Goal: Task Accomplishment & Management: Use online tool/utility

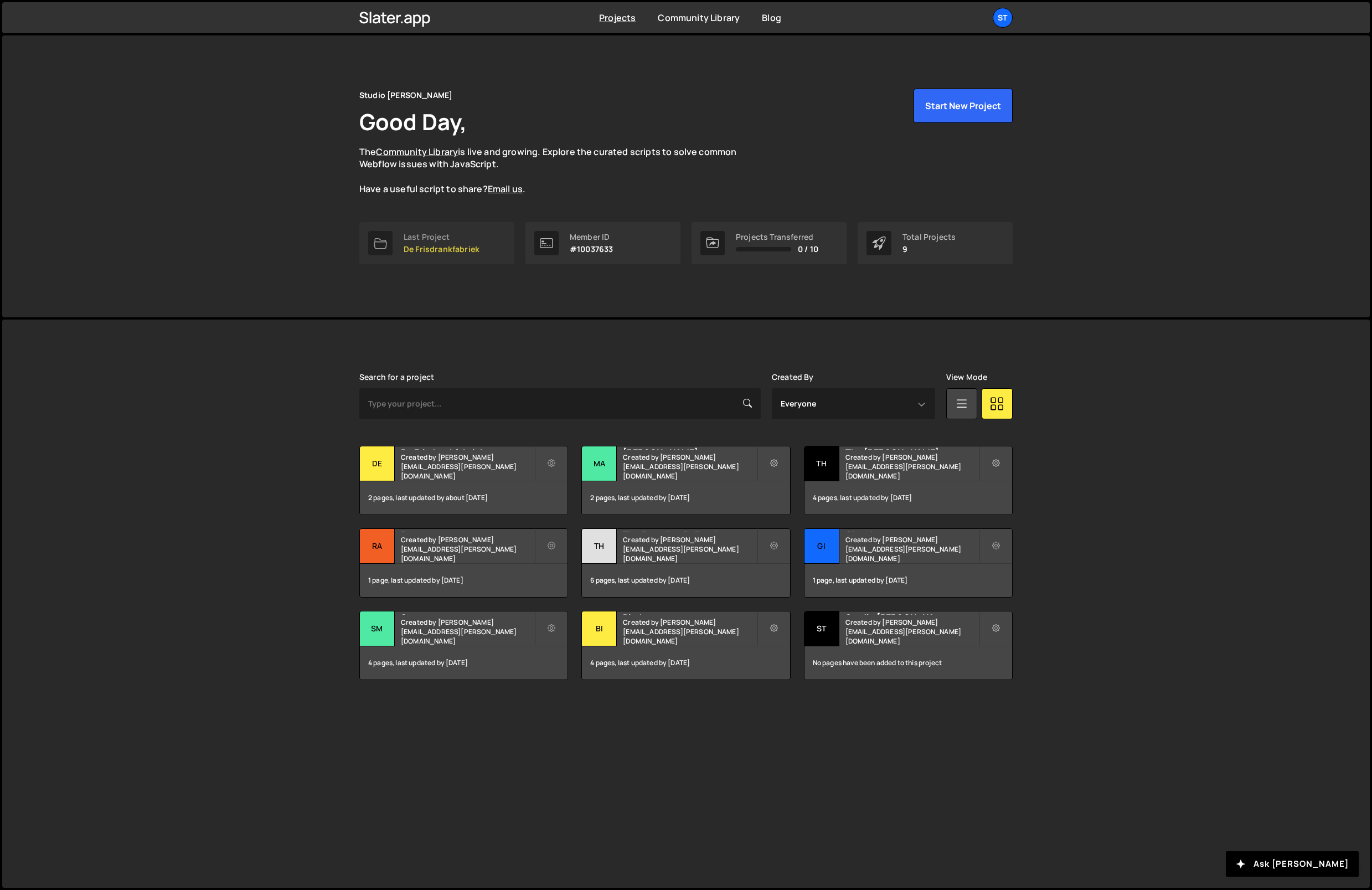
click at [434, 259] on link "Last Project De Frisdrankfabriek" at bounding box center [437, 243] width 155 height 42
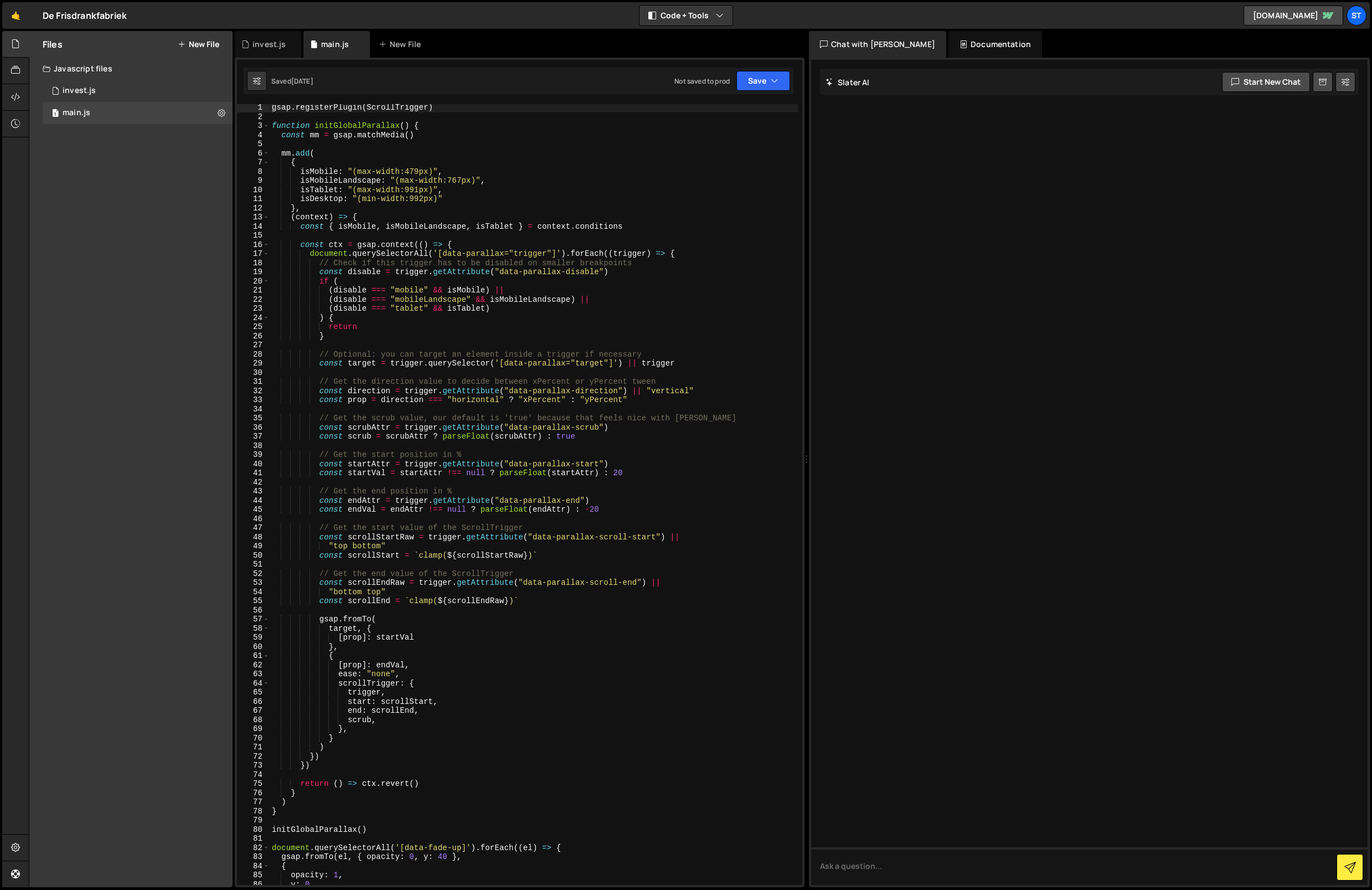
scroll to position [36, 0]
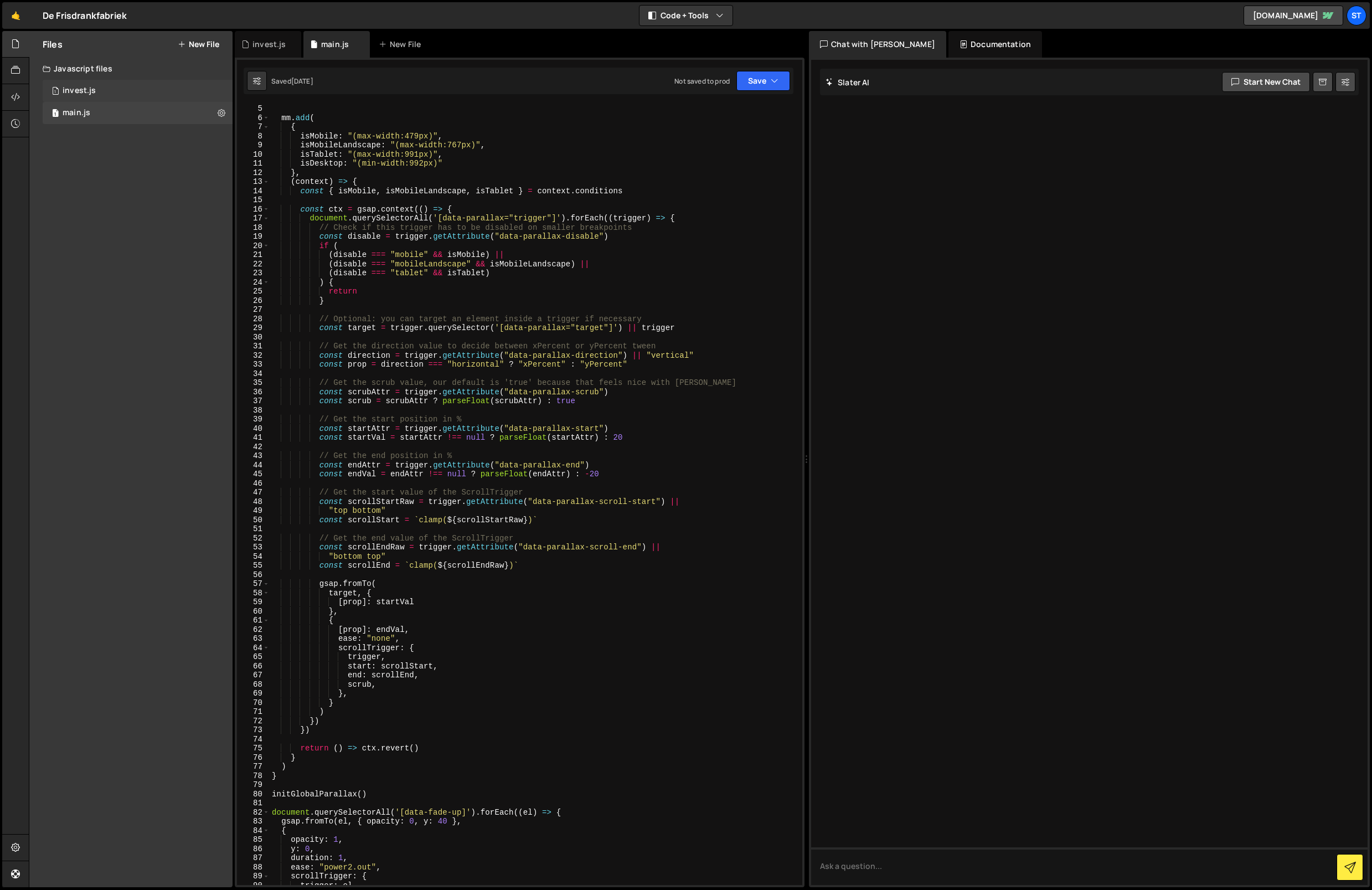
click at [89, 83] on div "1 invest.js 0" at bounding box center [138, 91] width 190 height 22
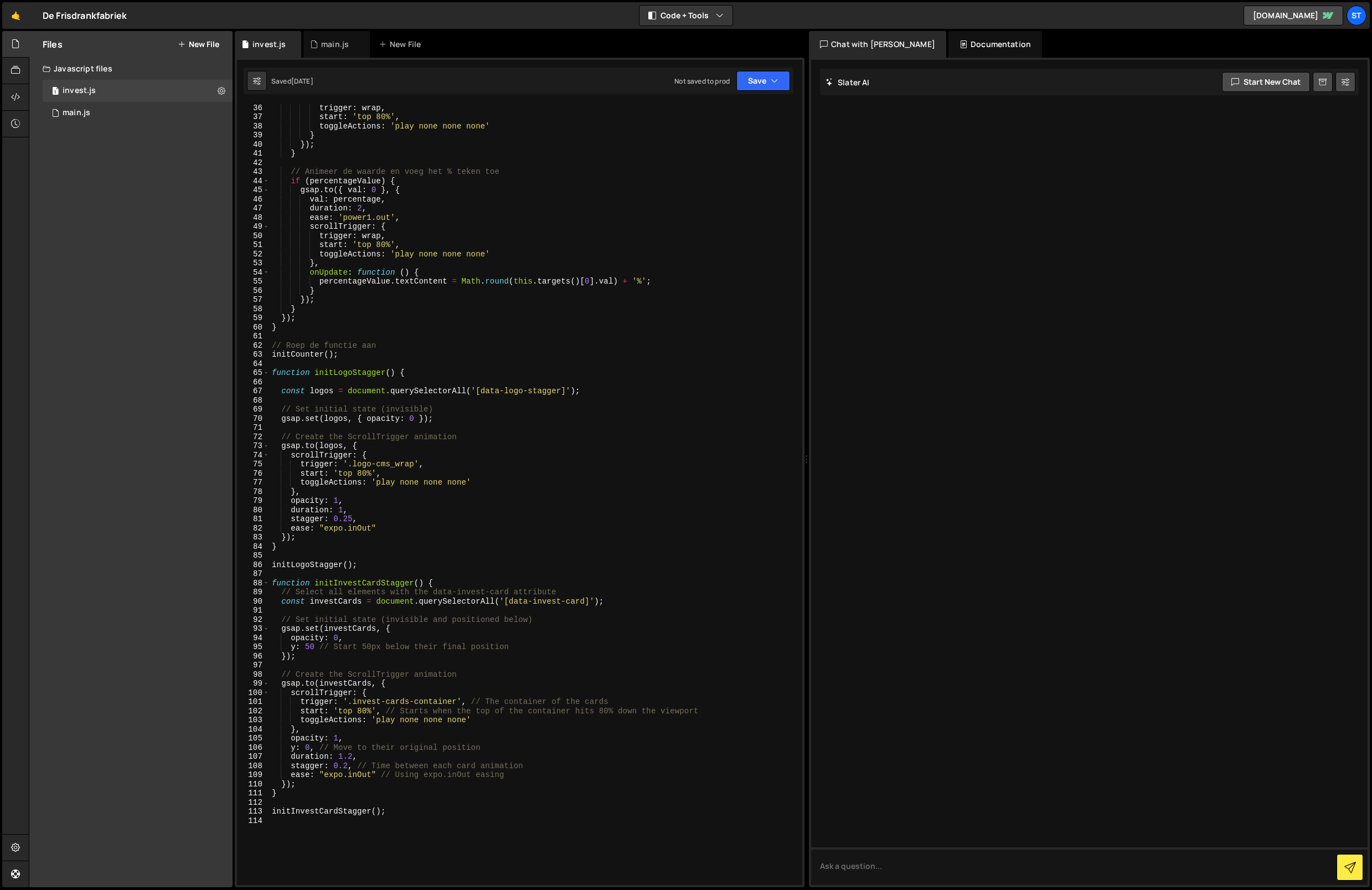
scroll to position [647, 0]
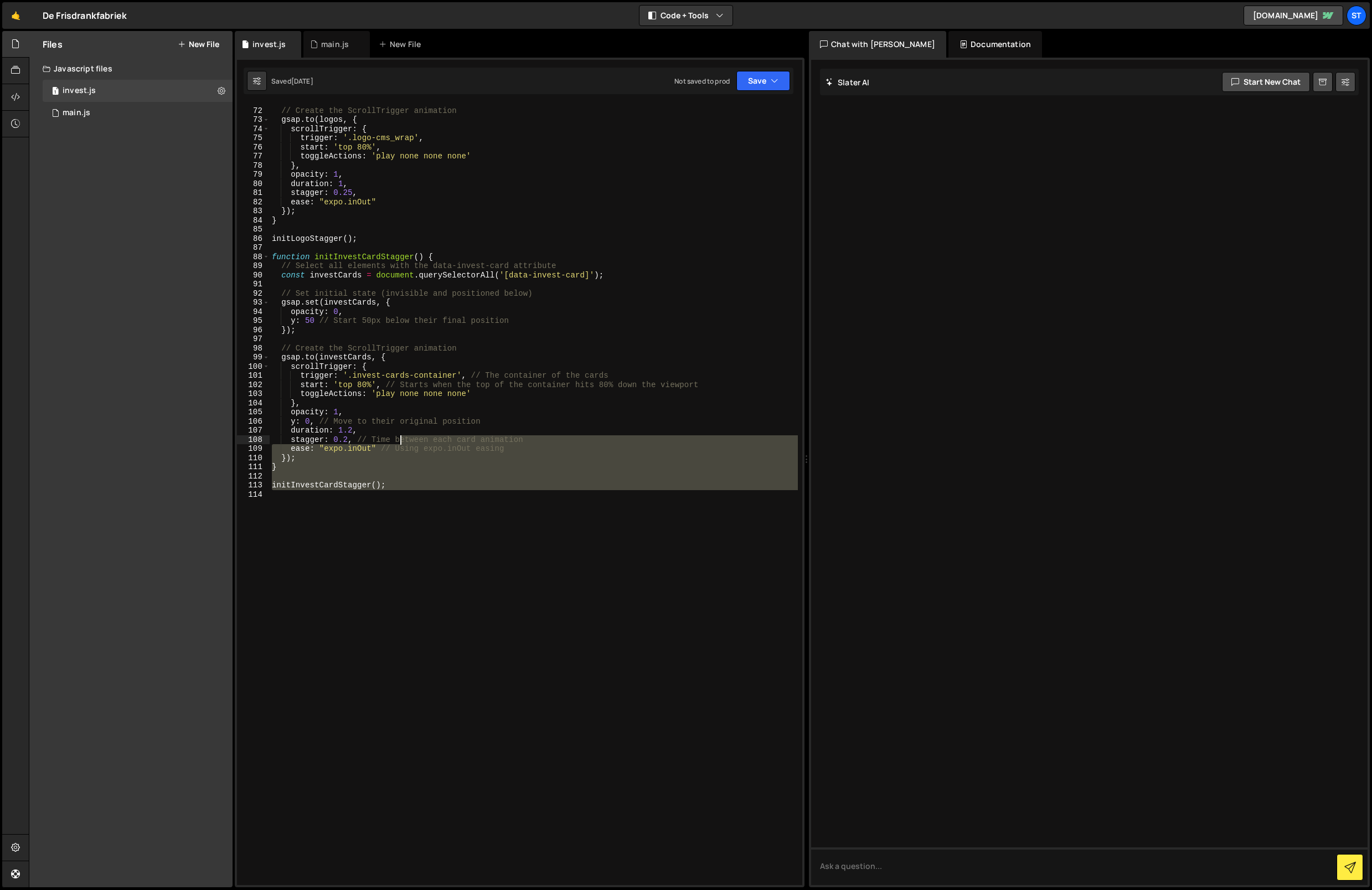
drag, startPoint x: 489, startPoint y: 535, endPoint x: 401, endPoint y: 436, distance: 132.5
click at [401, 436] on div "// Create the ScrollTrigger animation gsap . to ( logos , { scrollTrigger : { t…" at bounding box center [534, 497] width 528 height 799
click at [450, 486] on div "// Create the ScrollTrigger animation gsap . to ( logos , { scrollTrigger : { t…" at bounding box center [534, 494] width 528 height 781
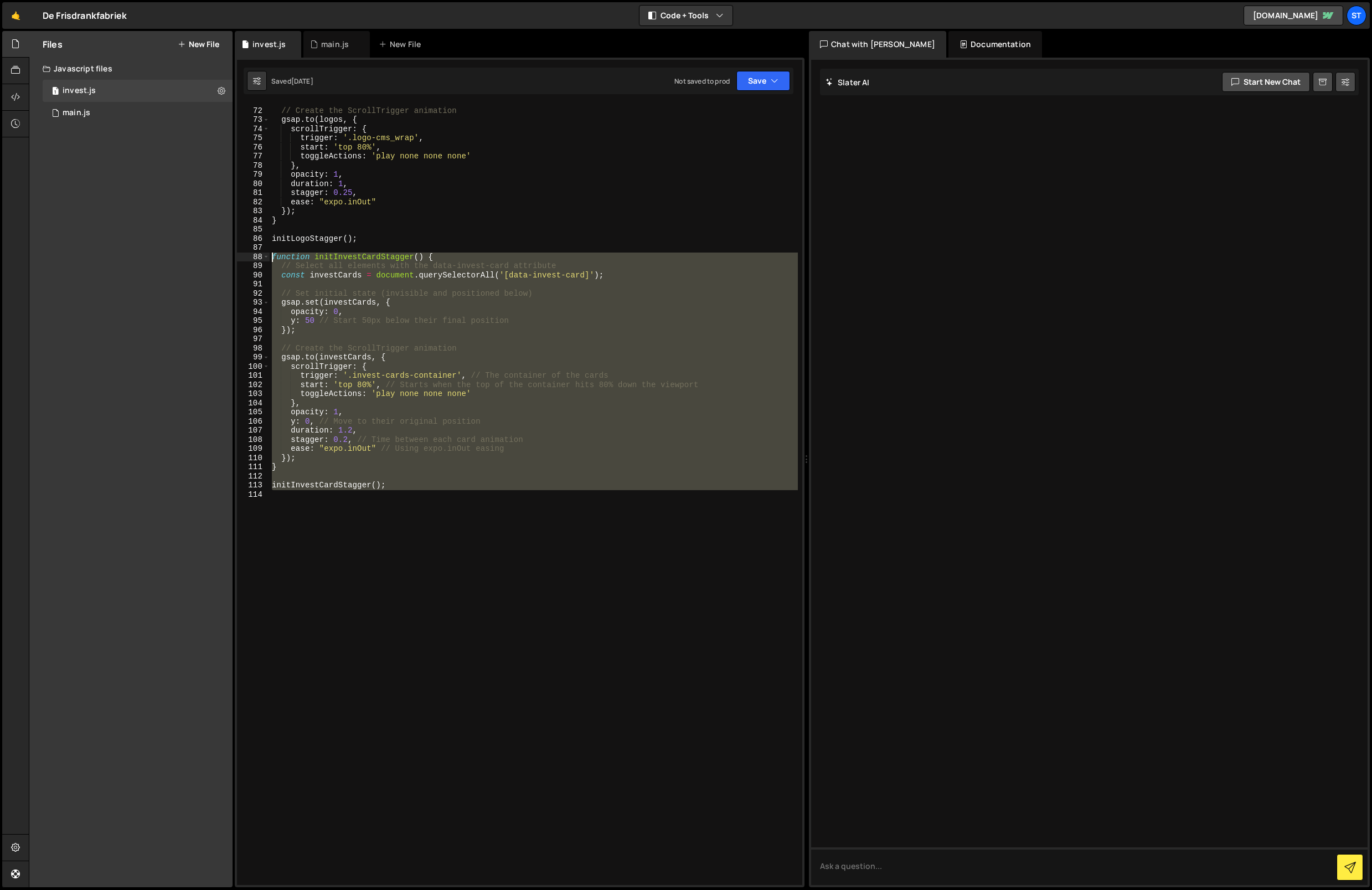
drag, startPoint x: 409, startPoint y: 490, endPoint x: 222, endPoint y: 259, distance: 297.2
click at [222, 259] on div "Files New File Javascript files 1 invest.js 0 1 main.js 0 CSS files Copy share …" at bounding box center [701, 459] width 1344 height 857
type textarea "function initInvestCardStagger() { // Select all elements with the data-invest-…"
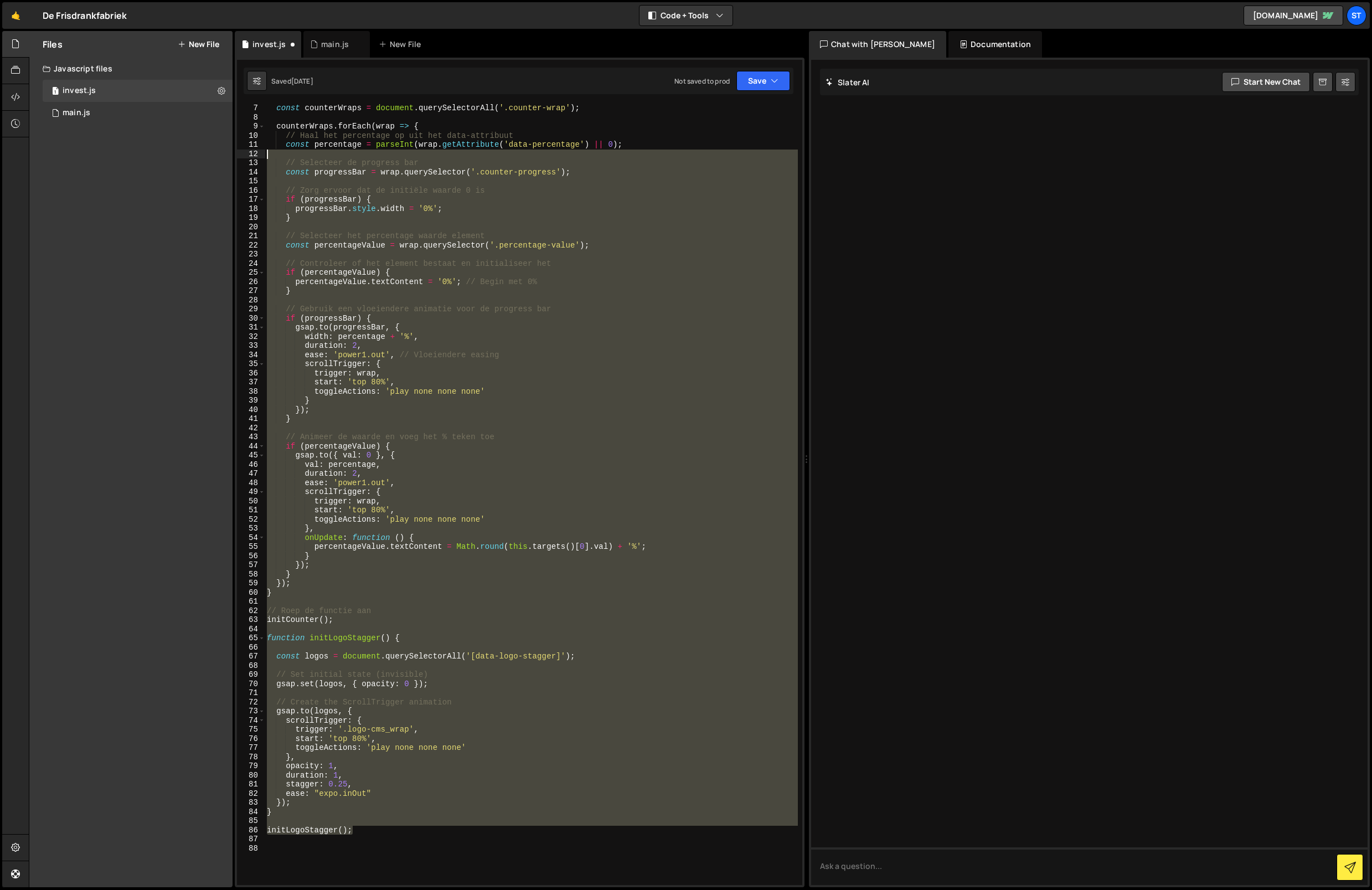
scroll to position [0, 0]
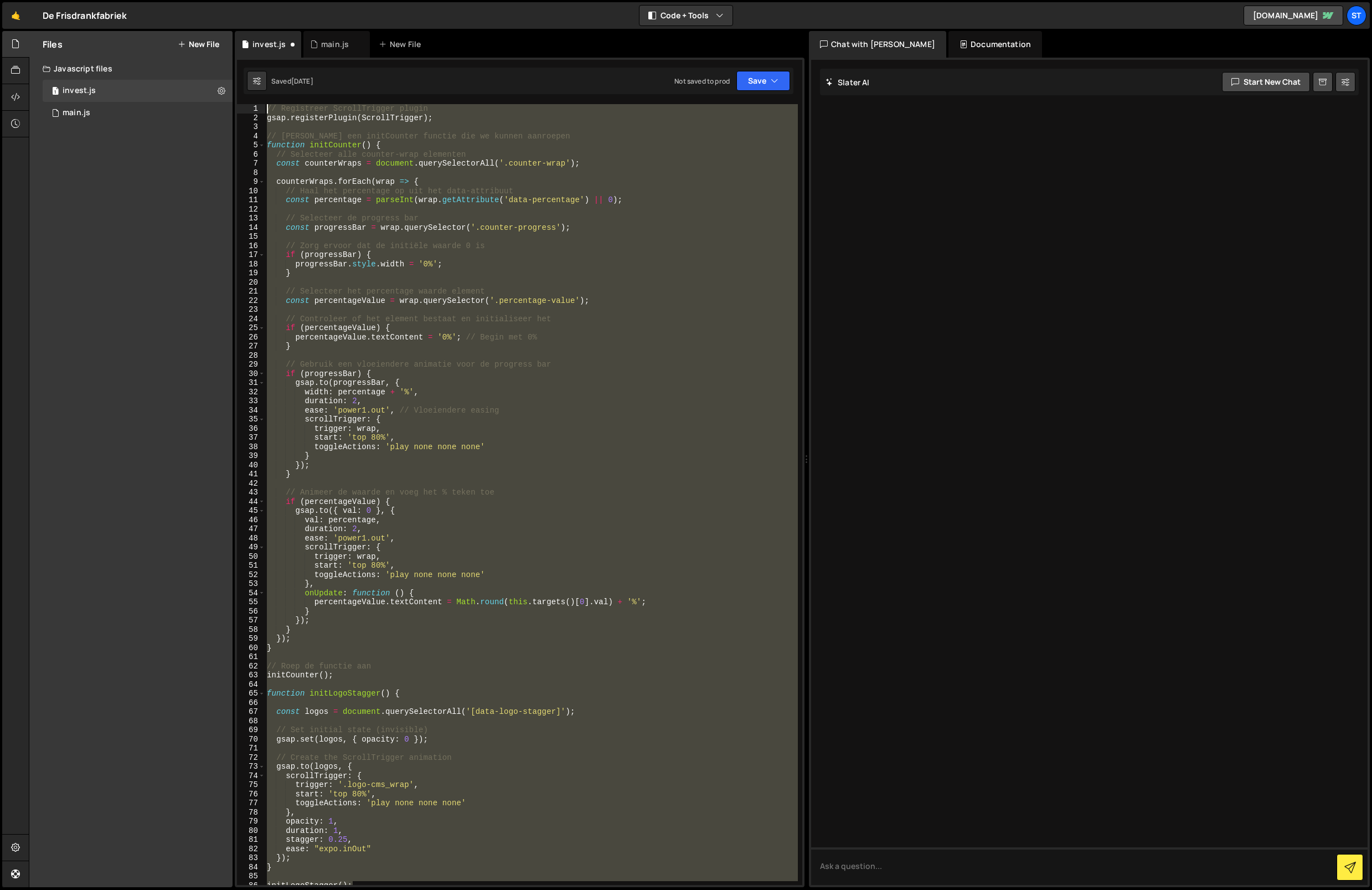
drag, startPoint x: 389, startPoint y: 833, endPoint x: 272, endPoint y: -38, distance: 878.8
click at [272, 0] on html "Projects [GEOGRAPHIC_DATA] Blog St Projects Your Teams Invite team member Accou…" at bounding box center [686, 445] width 1372 height 890
click at [326, 109] on div "// Registreer ScrollTrigger plugin gsap . registerPlugin ( ScrollTrigger ) ; //…" at bounding box center [531, 494] width 533 height 781
type textarea "// Registreer ScrollTrigger plugin"
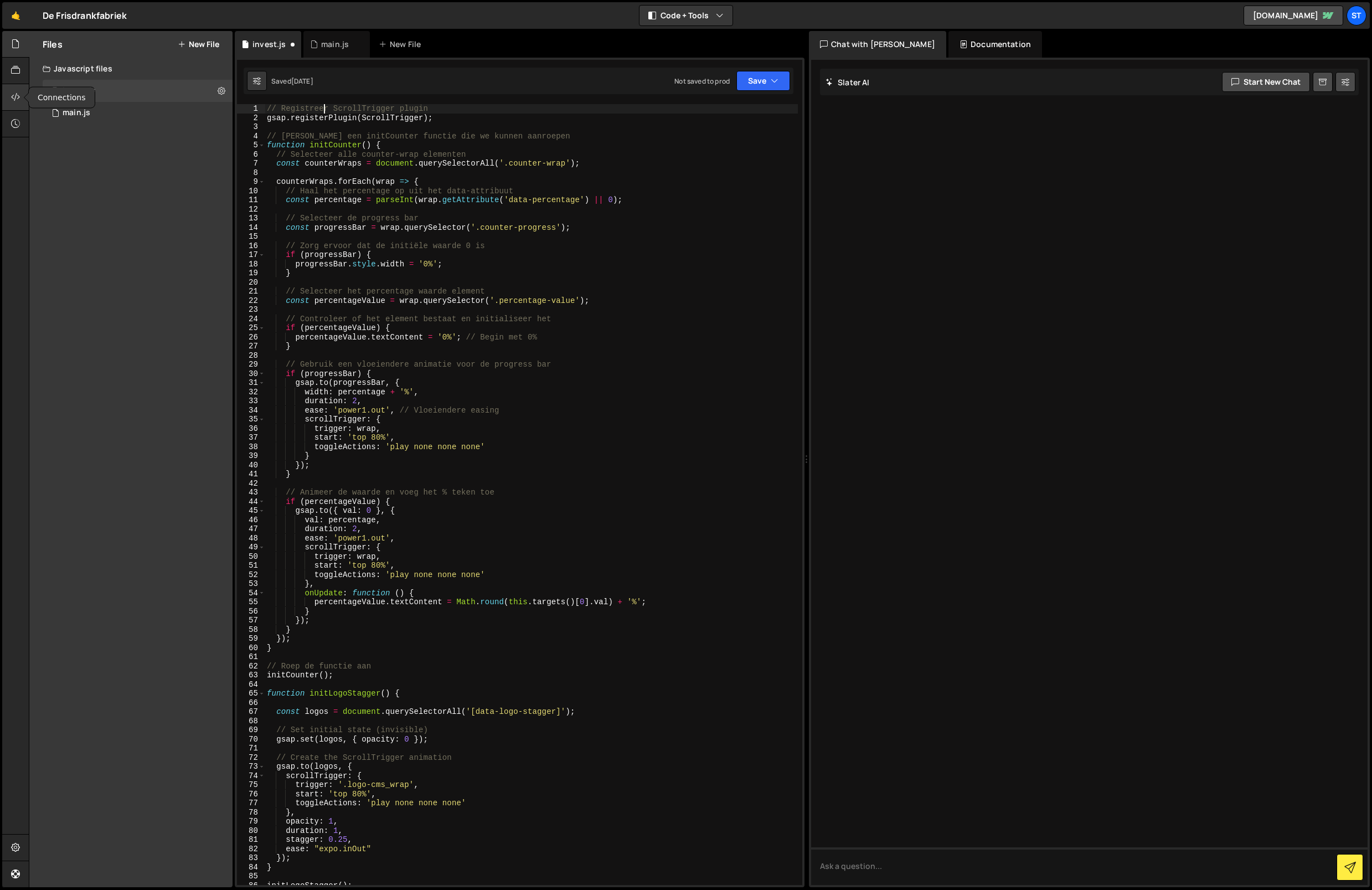
click at [15, 104] on div at bounding box center [16, 97] width 27 height 27
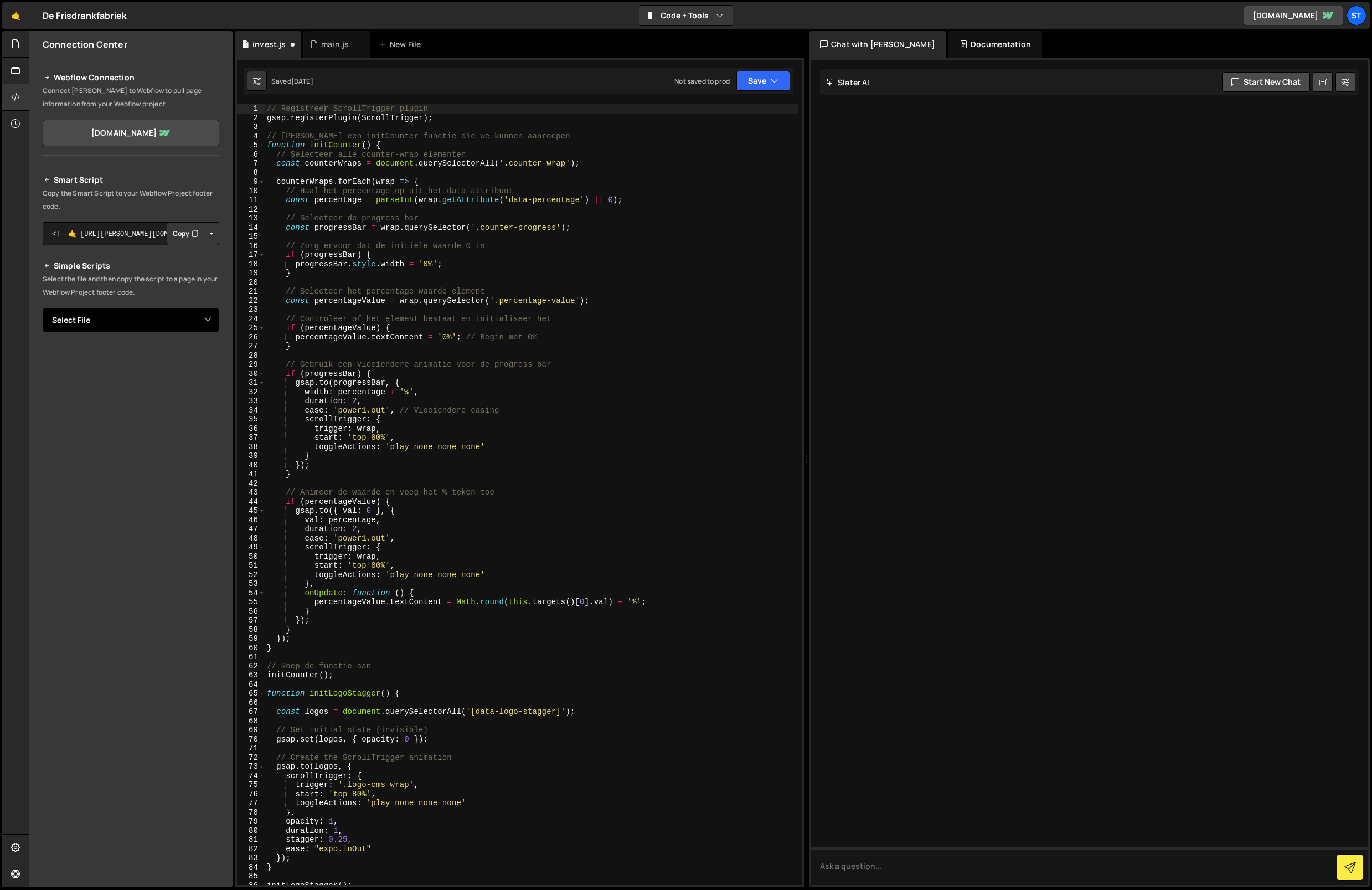
click at [110, 322] on select "Select File invest.js main.js" at bounding box center [131, 320] width 176 height 24
click at [19, 72] on icon at bounding box center [15, 70] width 9 height 12
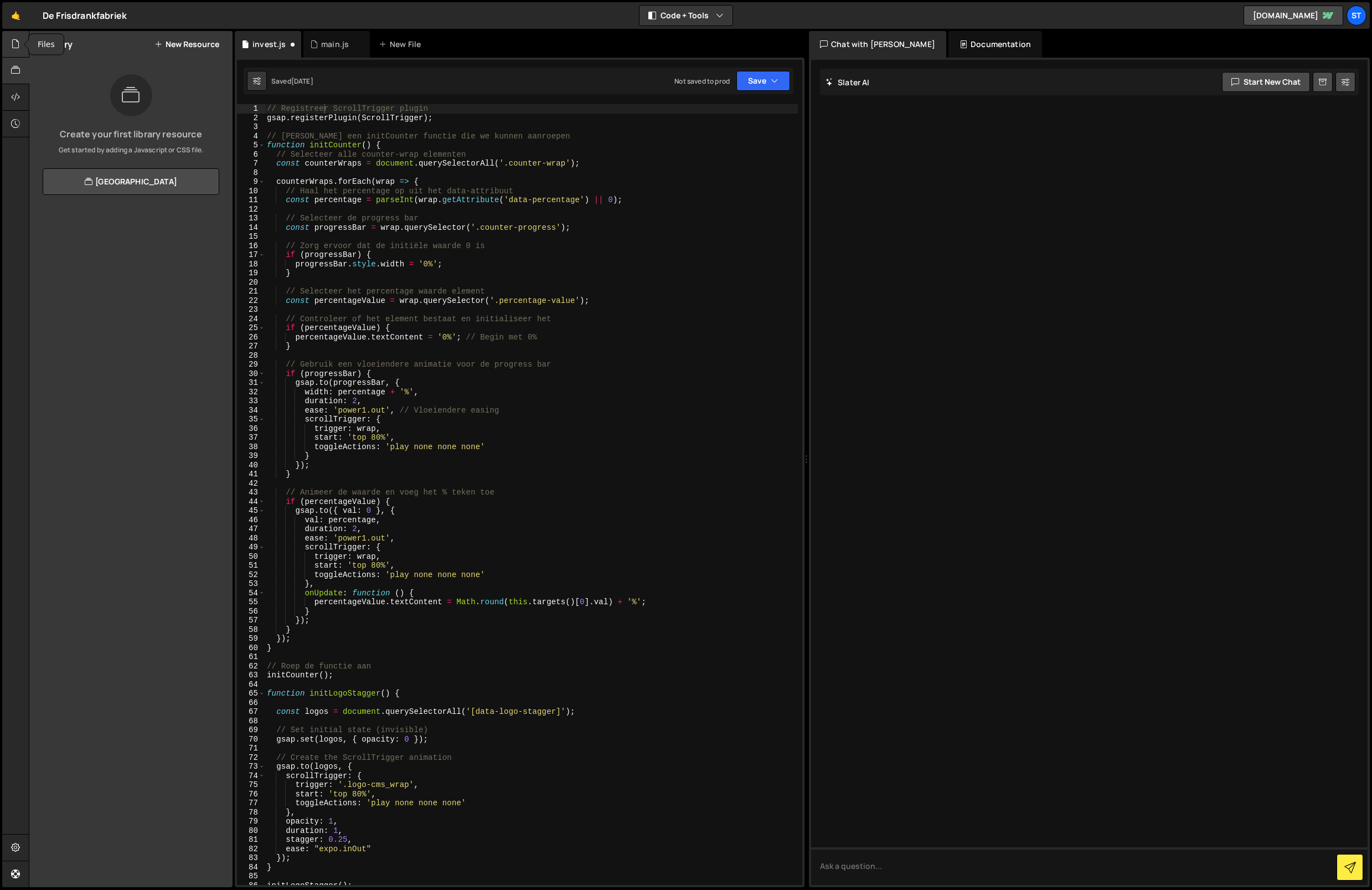
click at [20, 51] on div at bounding box center [16, 44] width 27 height 27
click at [23, 99] on div at bounding box center [16, 97] width 27 height 27
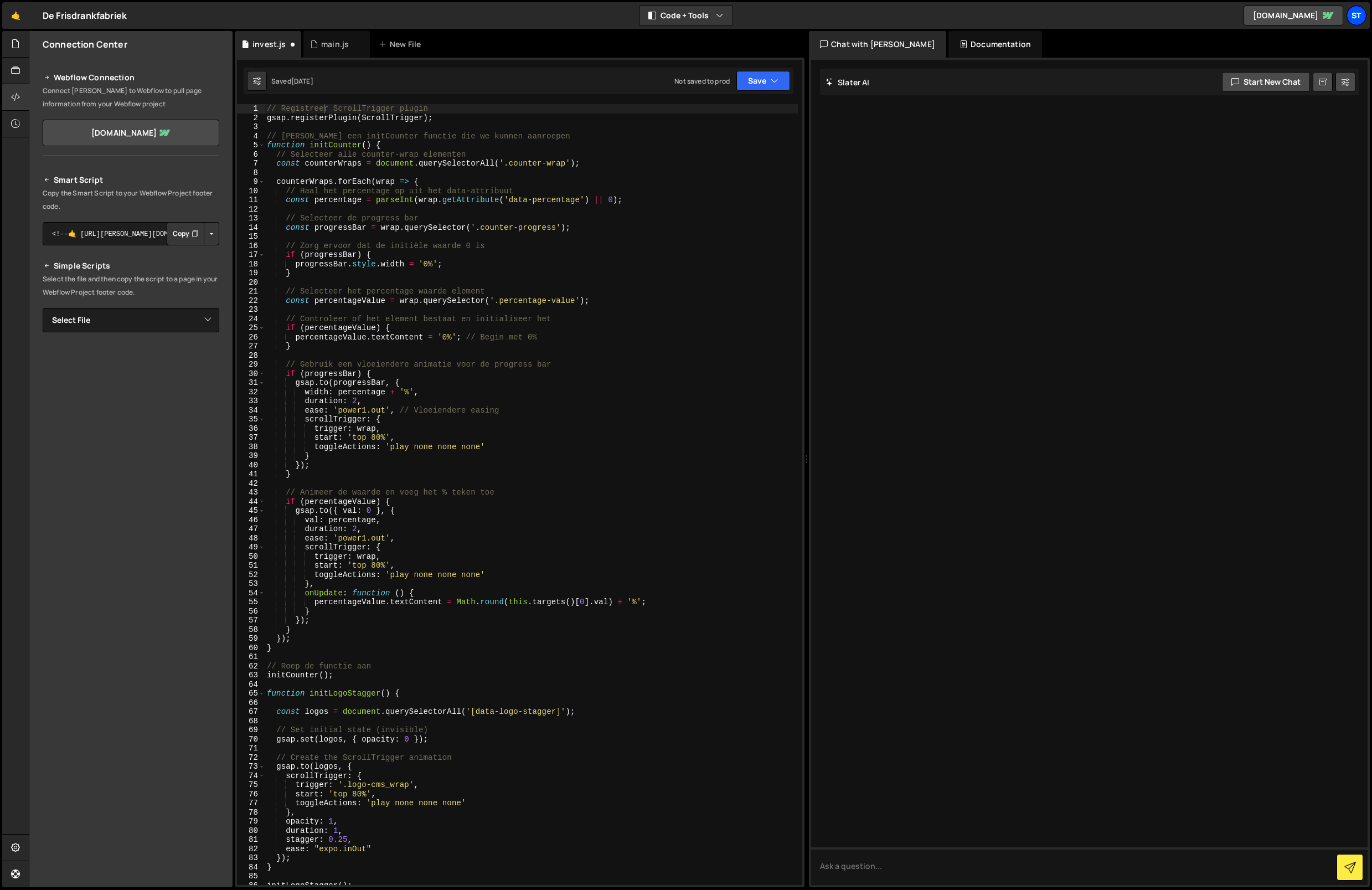
click at [1355, 15] on div "St" at bounding box center [1357, 15] width 20 height 20
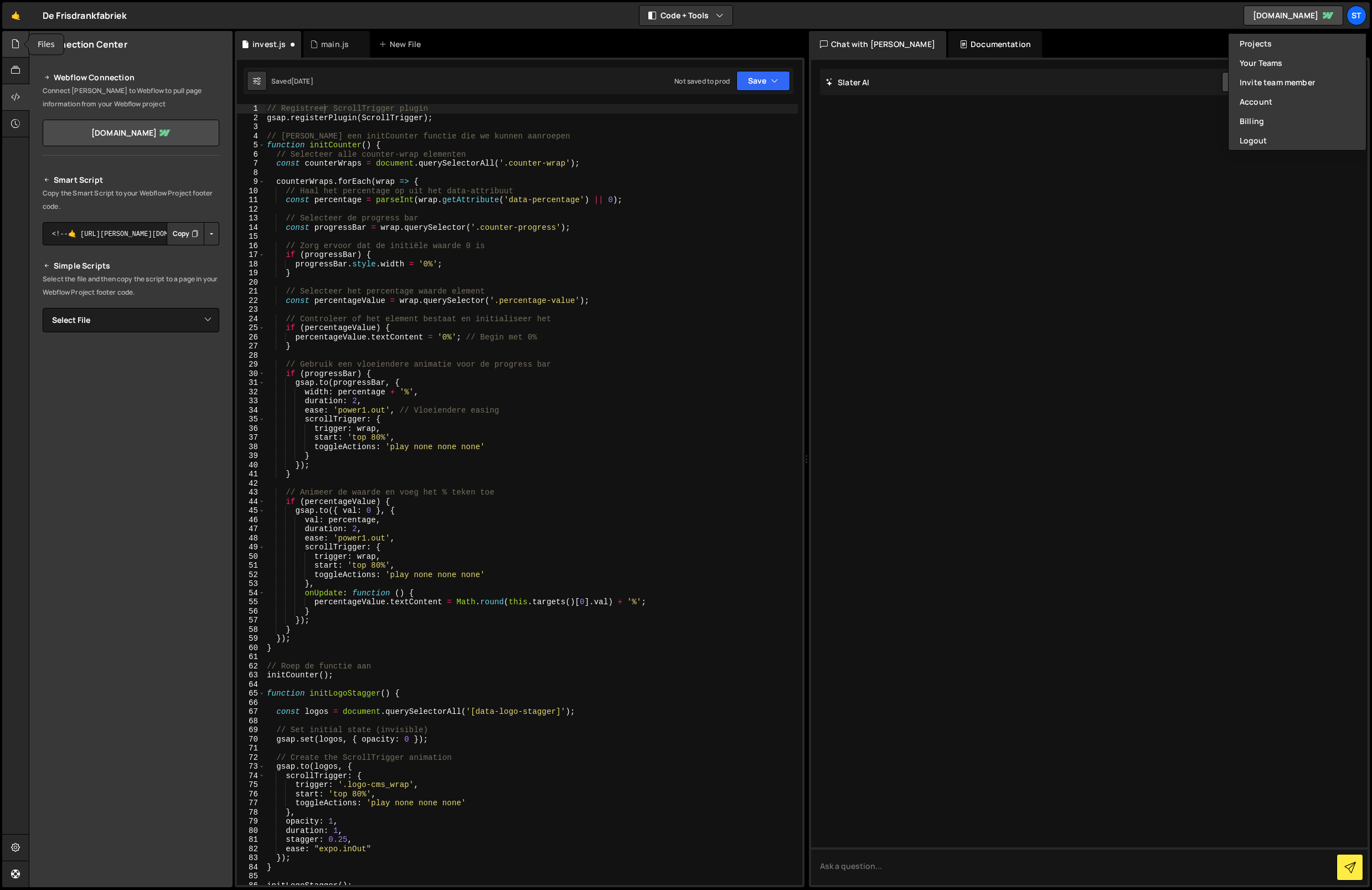
click at [20, 43] on div at bounding box center [16, 44] width 27 height 27
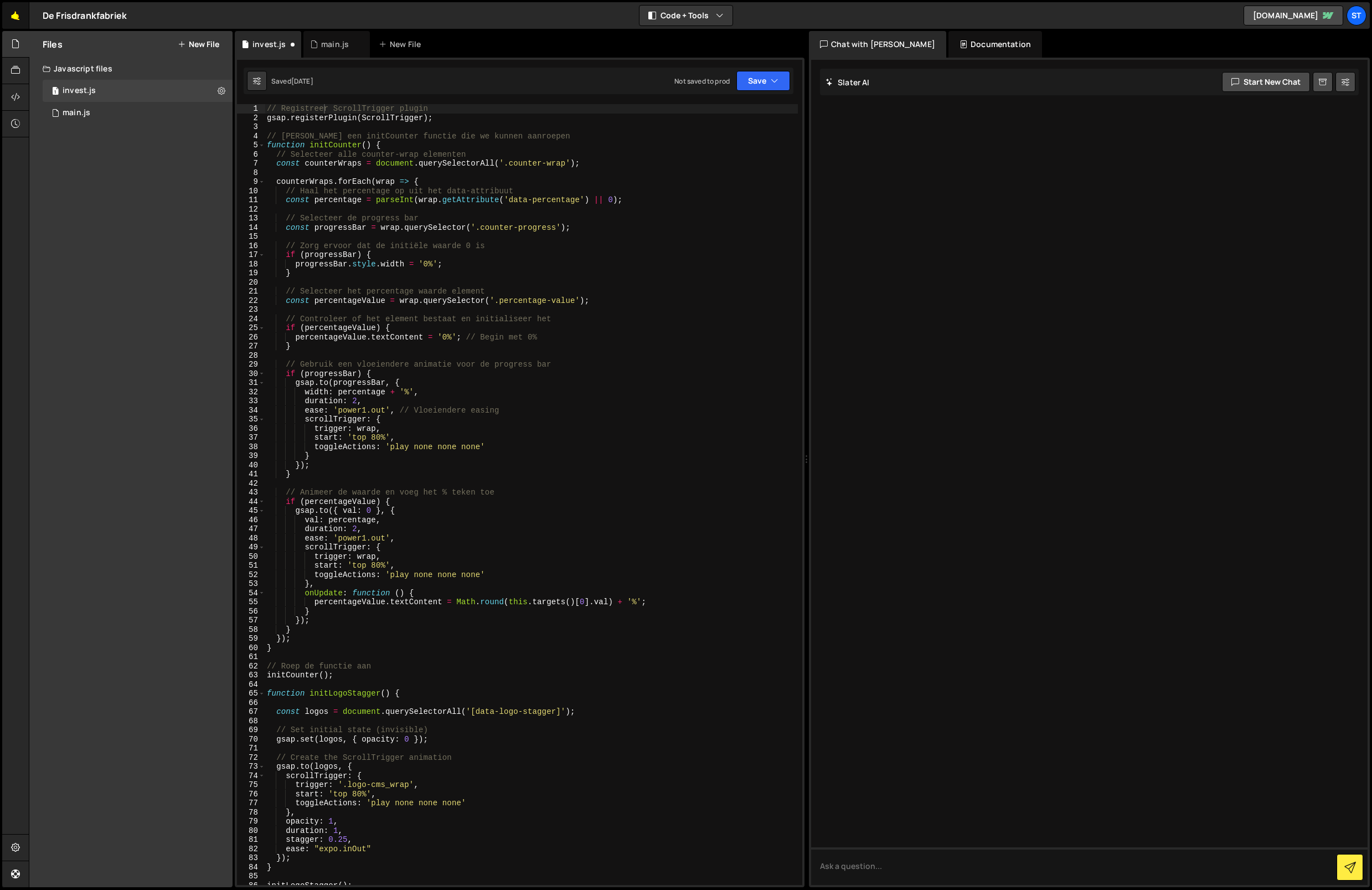
click at [13, 12] on link "🤙" at bounding box center [16, 15] width 27 height 27
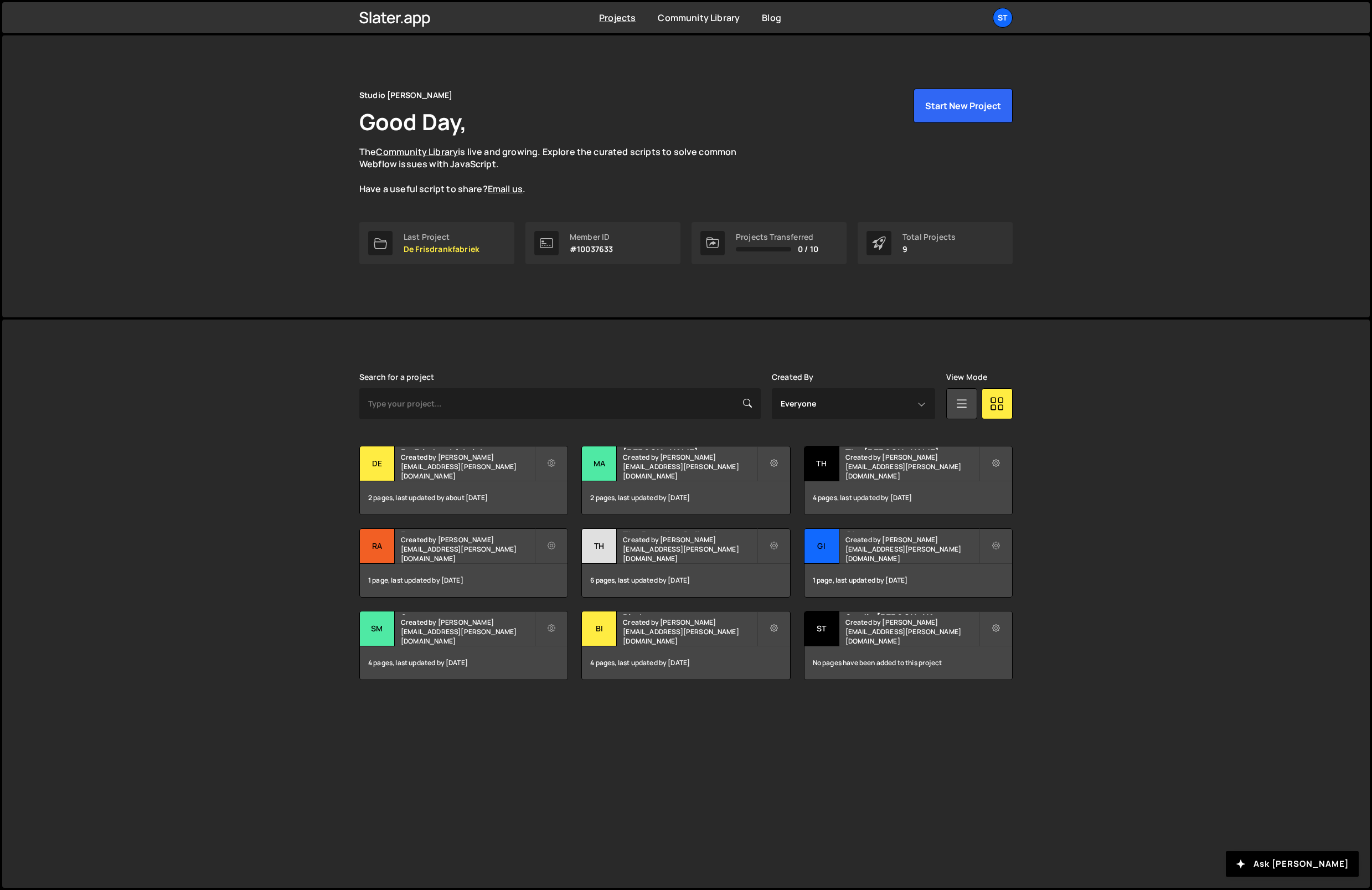
click at [696, 28] on div "Projects Community Library Blog St Projects Your Teams Invite team member Accou…" at bounding box center [686, 18] width 687 height 31
click at [695, 20] on link "Community Library" at bounding box center [699, 17] width 82 height 12
click at [554, 467] on icon at bounding box center [552, 463] width 8 height 11
click at [647, 494] on link "Transfer Project" at bounding box center [602, 490] width 132 height 18
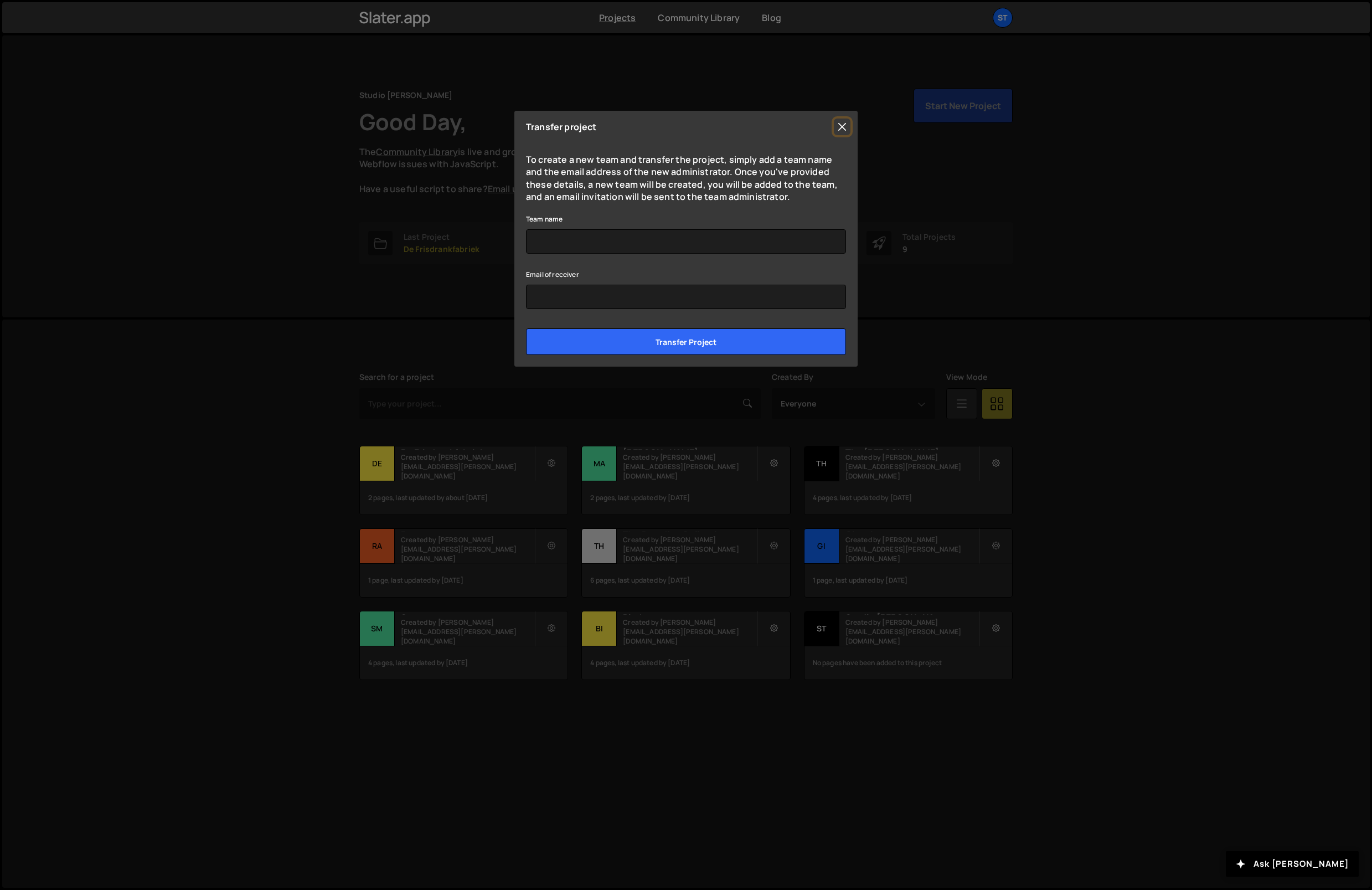
click at [841, 128] on button "Close" at bounding box center [842, 126] width 17 height 17
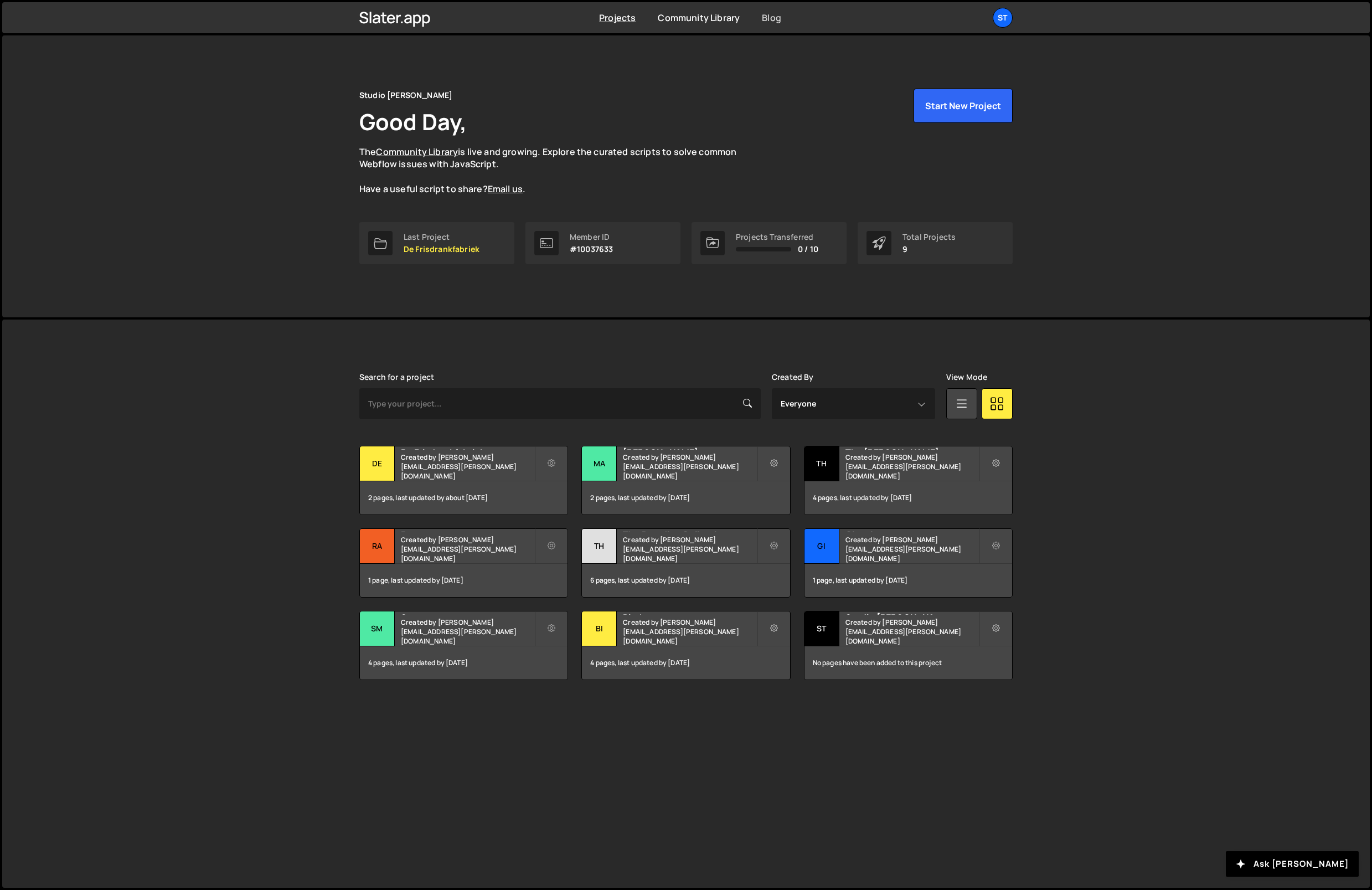
click at [767, 18] on link "Blog" at bounding box center [771, 17] width 19 height 12
click at [558, 466] on button at bounding box center [552, 464] width 33 height 35
click at [571, 512] on link "Edit Project" at bounding box center [602, 508] width 132 height 18
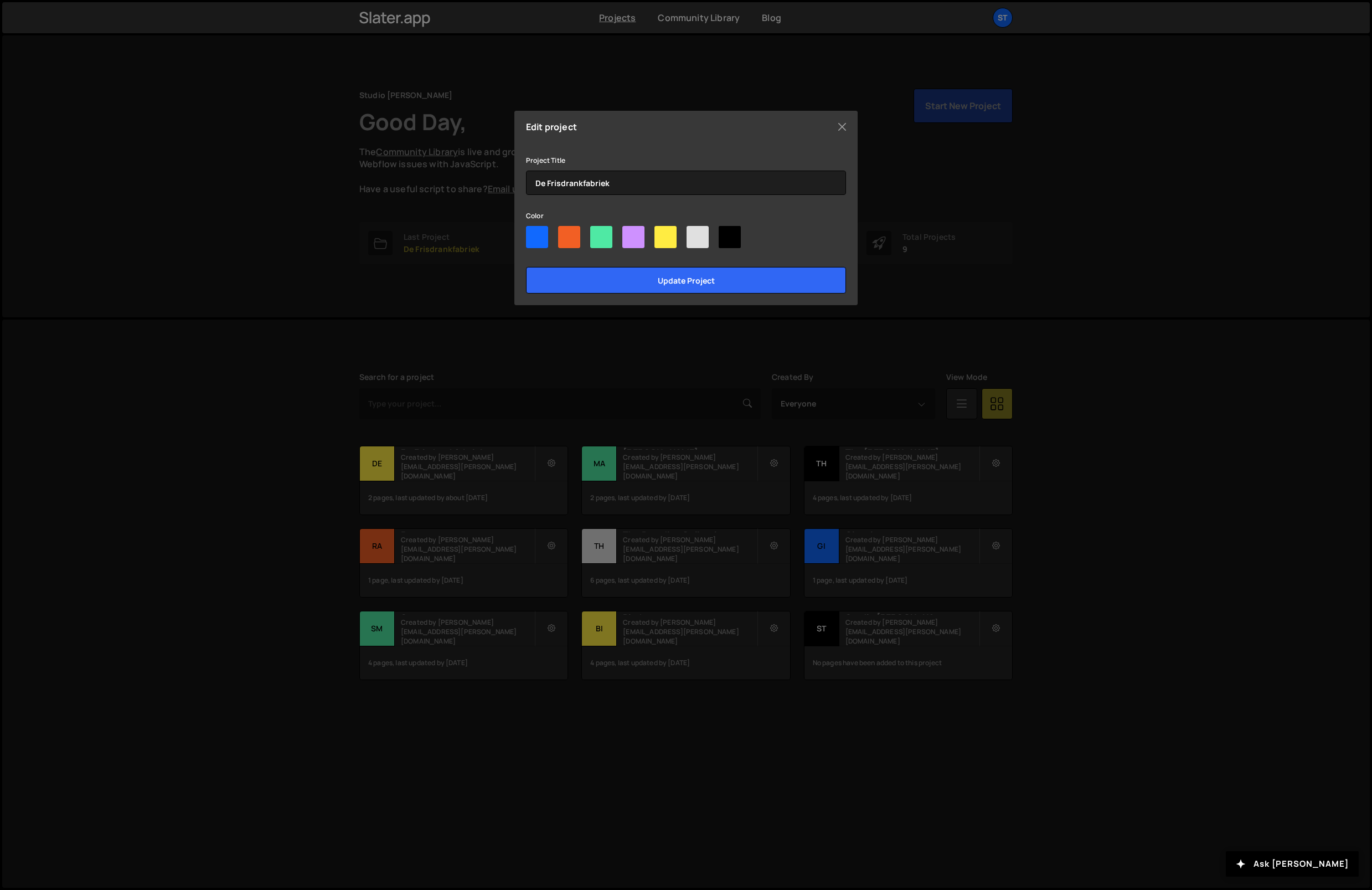
click at [855, 124] on div "Edit project Project Title De Frisdrankfabriek Color Update project" at bounding box center [686, 208] width 343 height 194
click at [841, 128] on button "Close" at bounding box center [842, 126] width 17 height 17
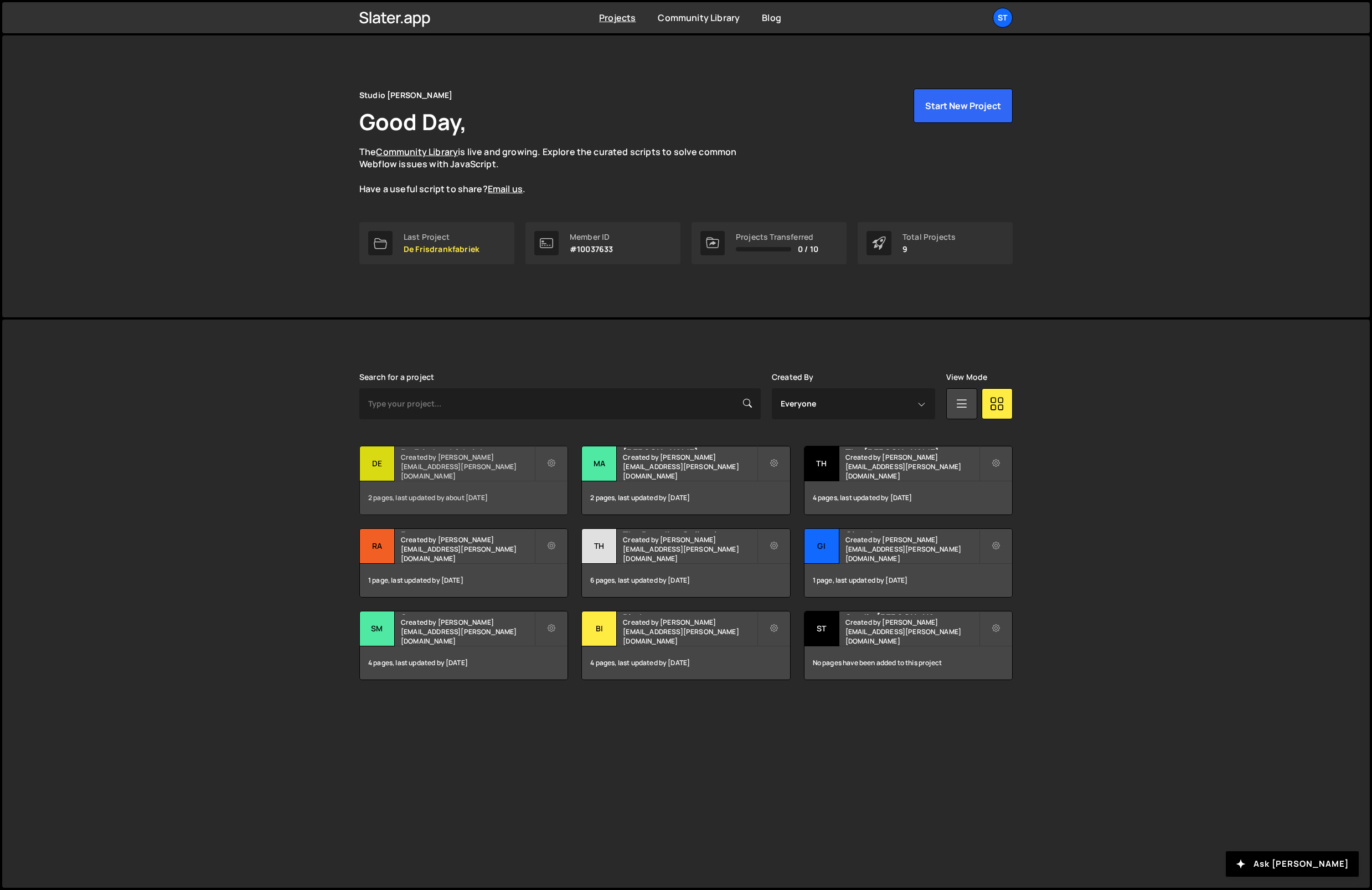
click at [393, 460] on div "De" at bounding box center [377, 464] width 35 height 35
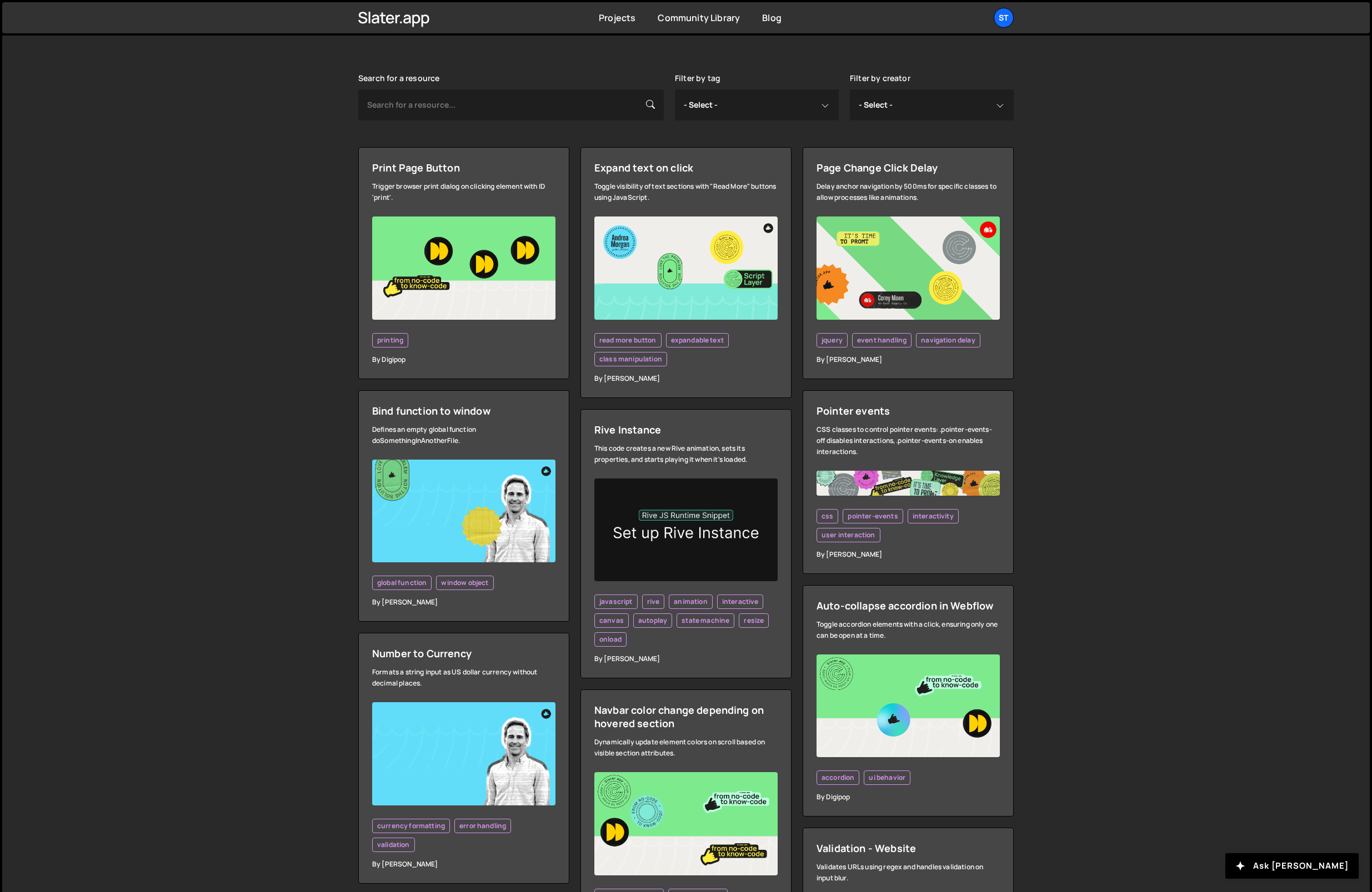
scroll to position [144, 0]
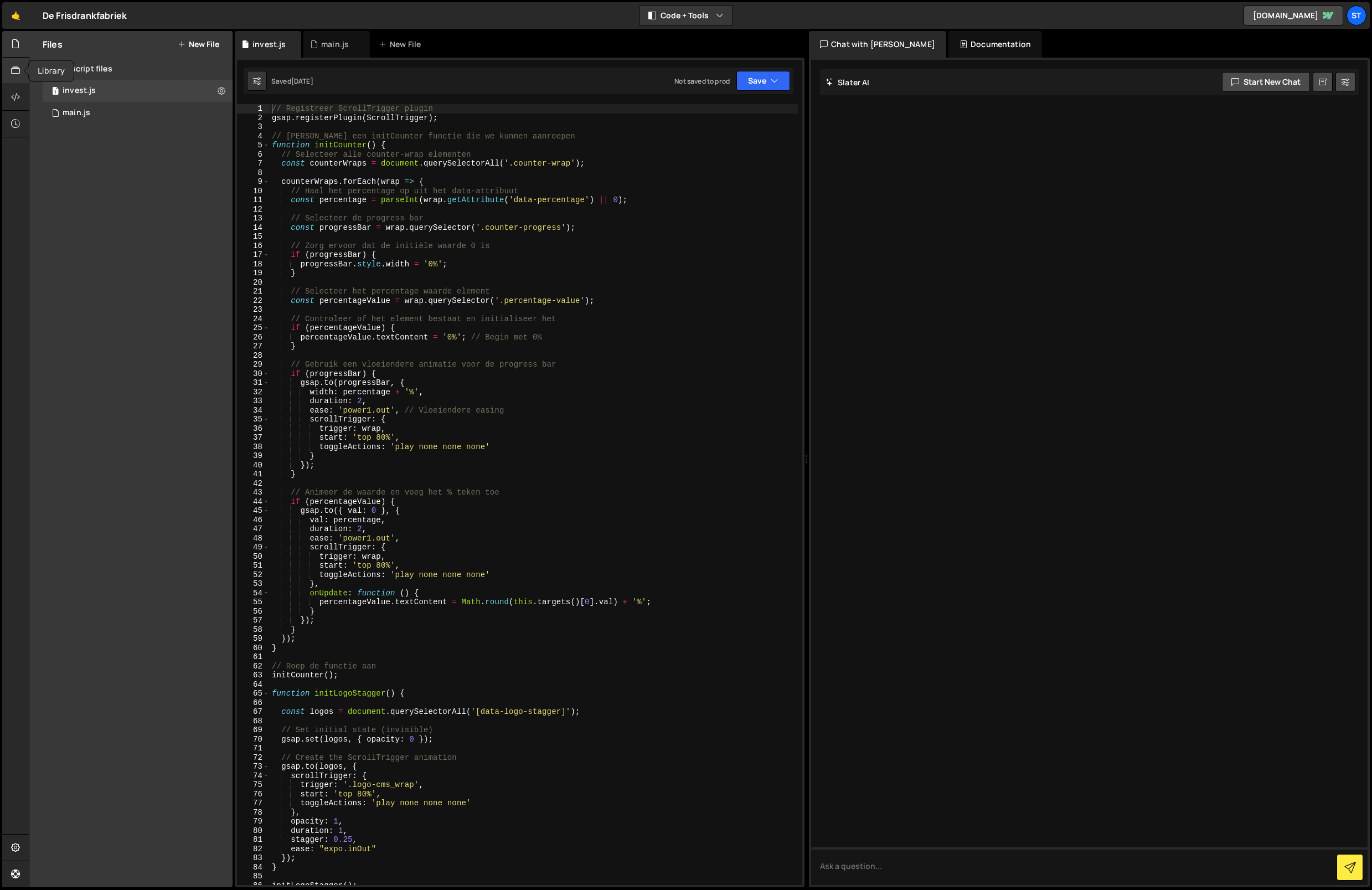
click at [14, 71] on icon at bounding box center [15, 70] width 9 height 12
click at [17, 99] on icon at bounding box center [15, 97] width 9 height 12
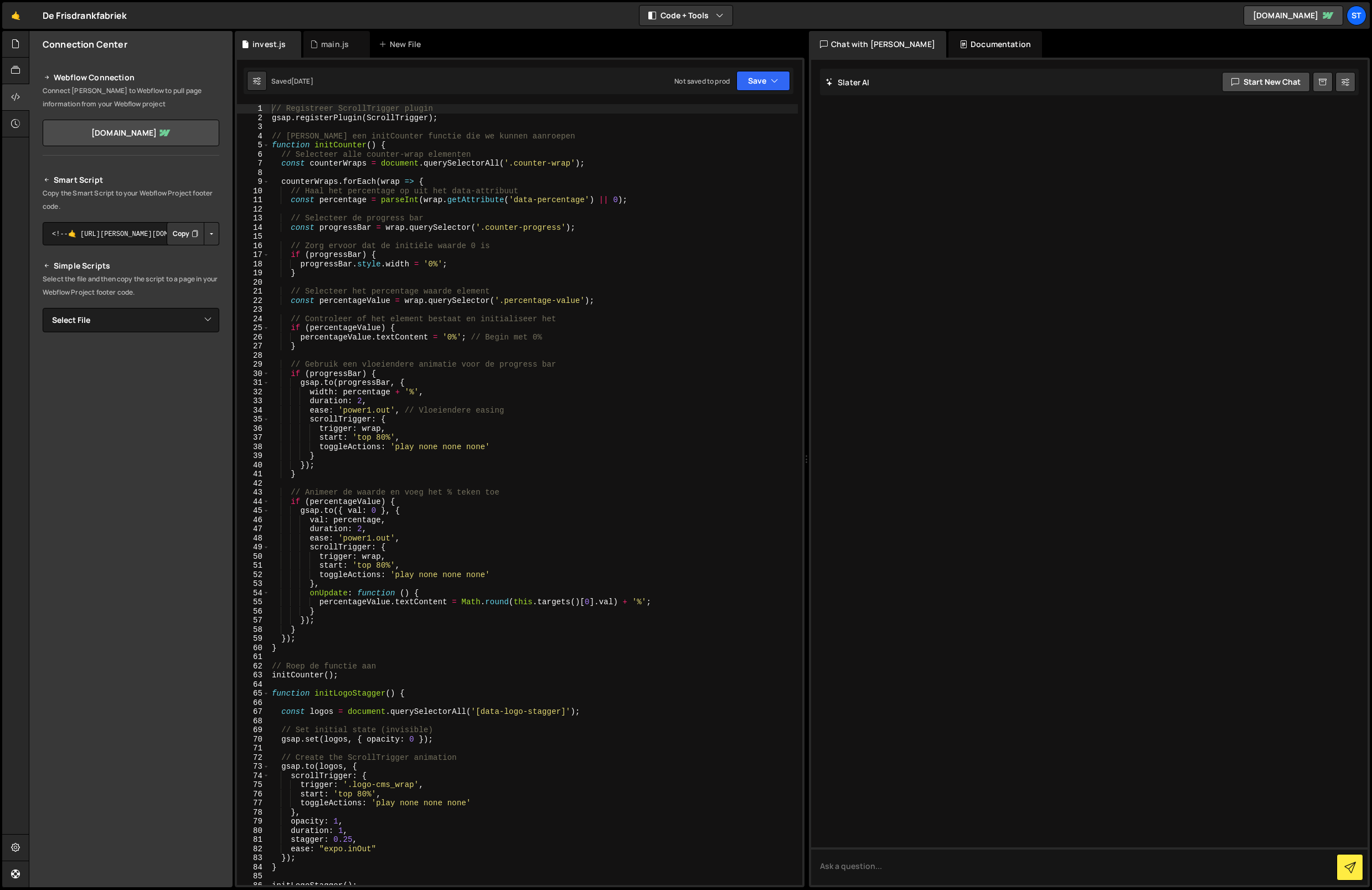
click at [213, 237] on button "Button group with nested dropdown" at bounding box center [211, 233] width 15 height 23
click at [125, 239] on textarea "<!--🤙 [URL][PERSON_NAME][DOMAIN_NAME]> <script>document.addEventListener("DOMCo…" at bounding box center [131, 233] width 176 height 23
drag, startPoint x: 56, startPoint y: 237, endPoint x: 269, endPoint y: 233, distance: 213.0
click at [285, 234] on div "Files New File Javascript files 1 invest.js 0 1 main.js 0 CSS files Copy share …" at bounding box center [701, 459] width 1344 height 857
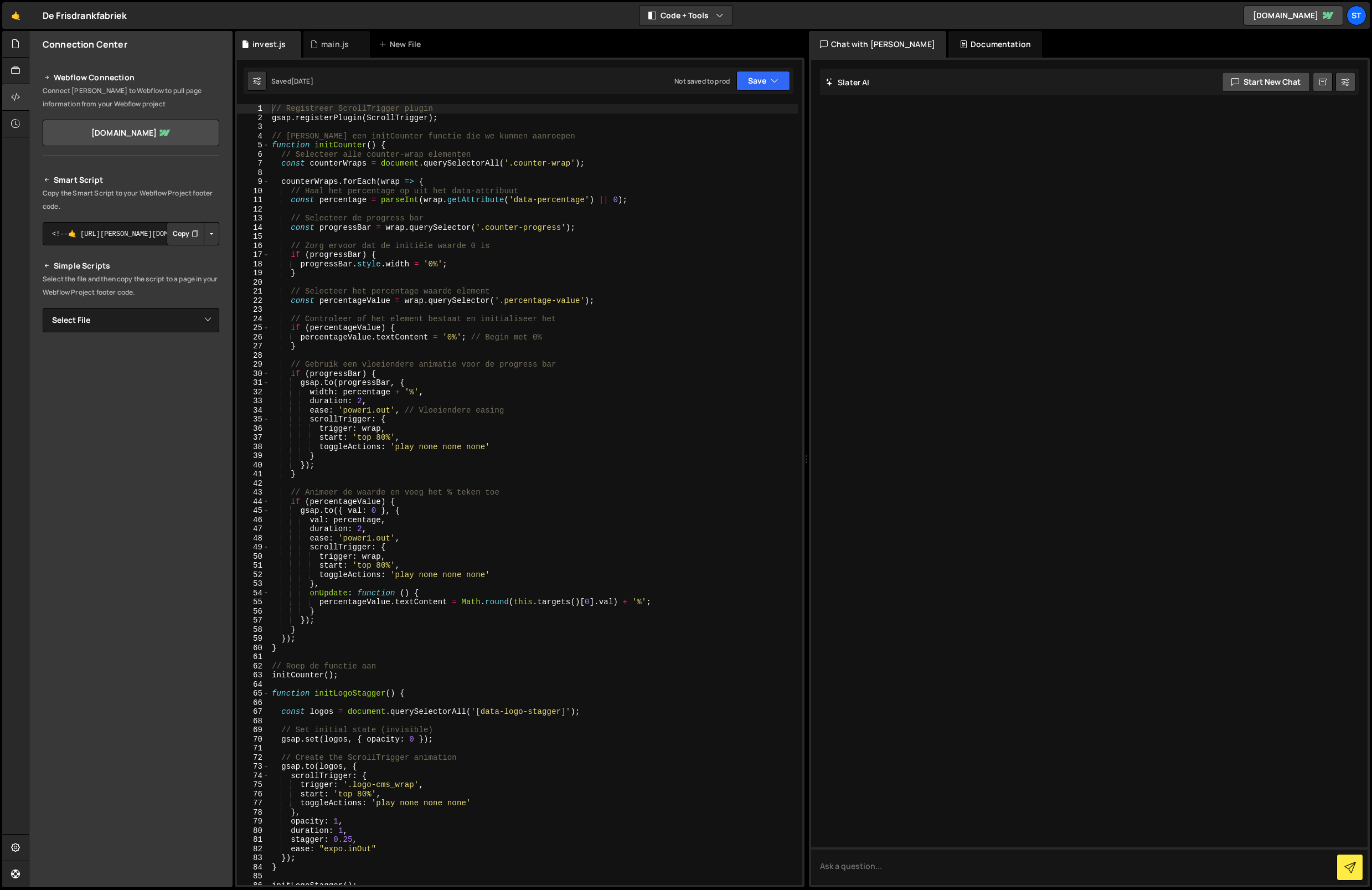
click at [213, 236] on button "Button group with nested dropdown" at bounding box center [211, 233] width 15 height 23
click at [191, 274] on link "Copy Production Script" at bounding box center [165, 270] width 109 height 15
click at [14, 126] on icon at bounding box center [15, 123] width 9 height 12
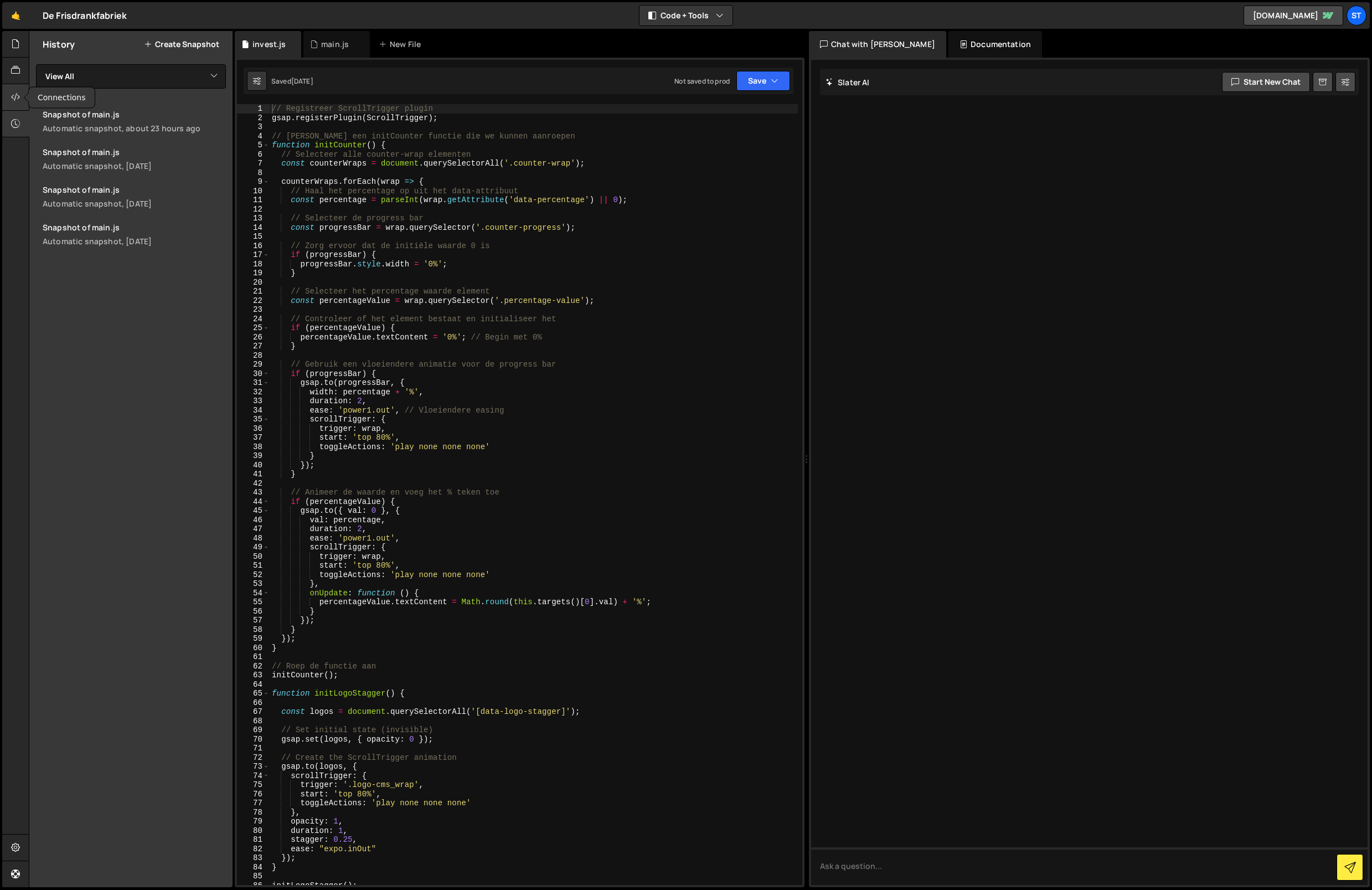
click at [20, 92] on icon at bounding box center [15, 97] width 9 height 12
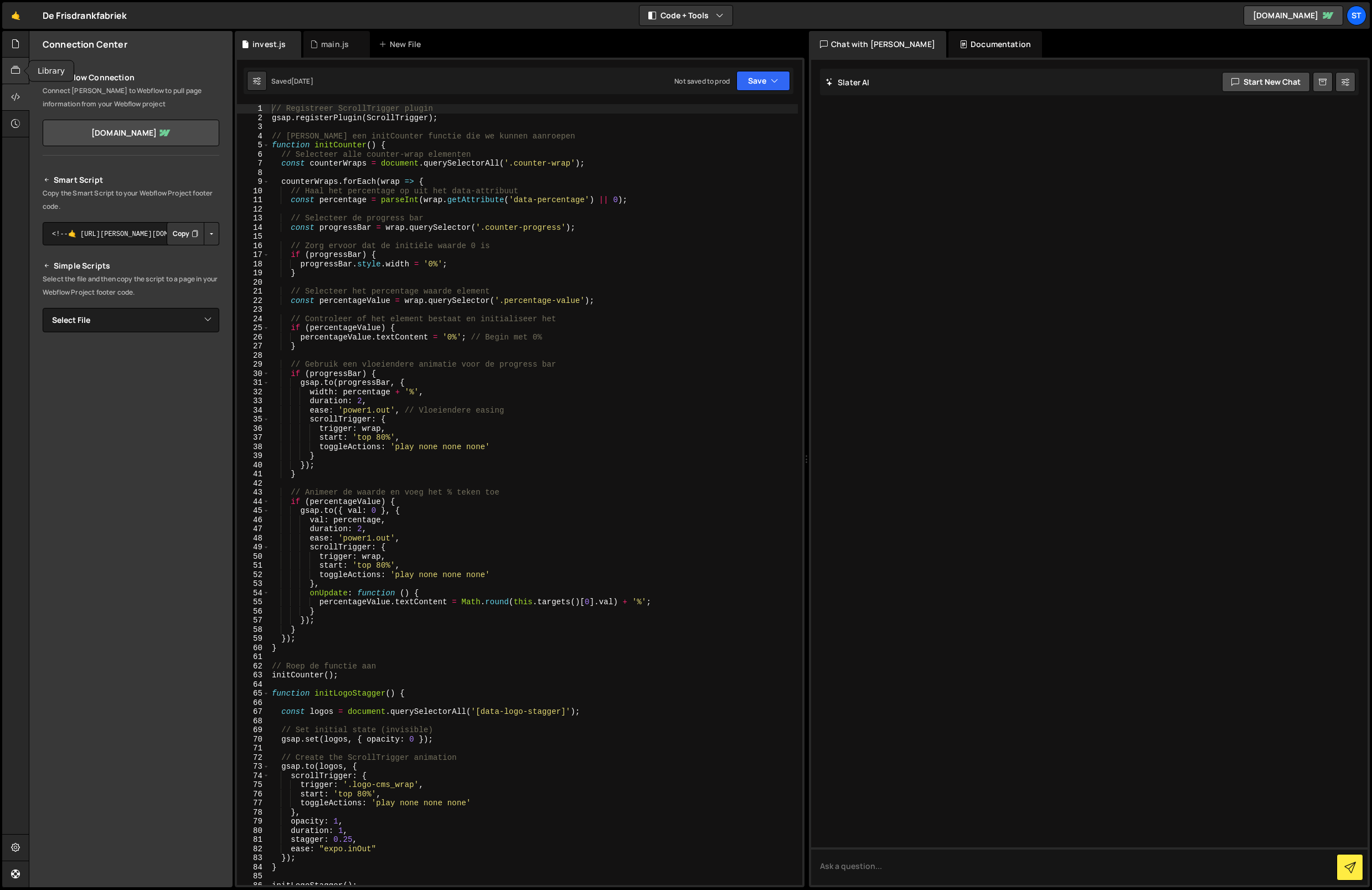
click at [19, 74] on icon at bounding box center [15, 70] width 9 height 12
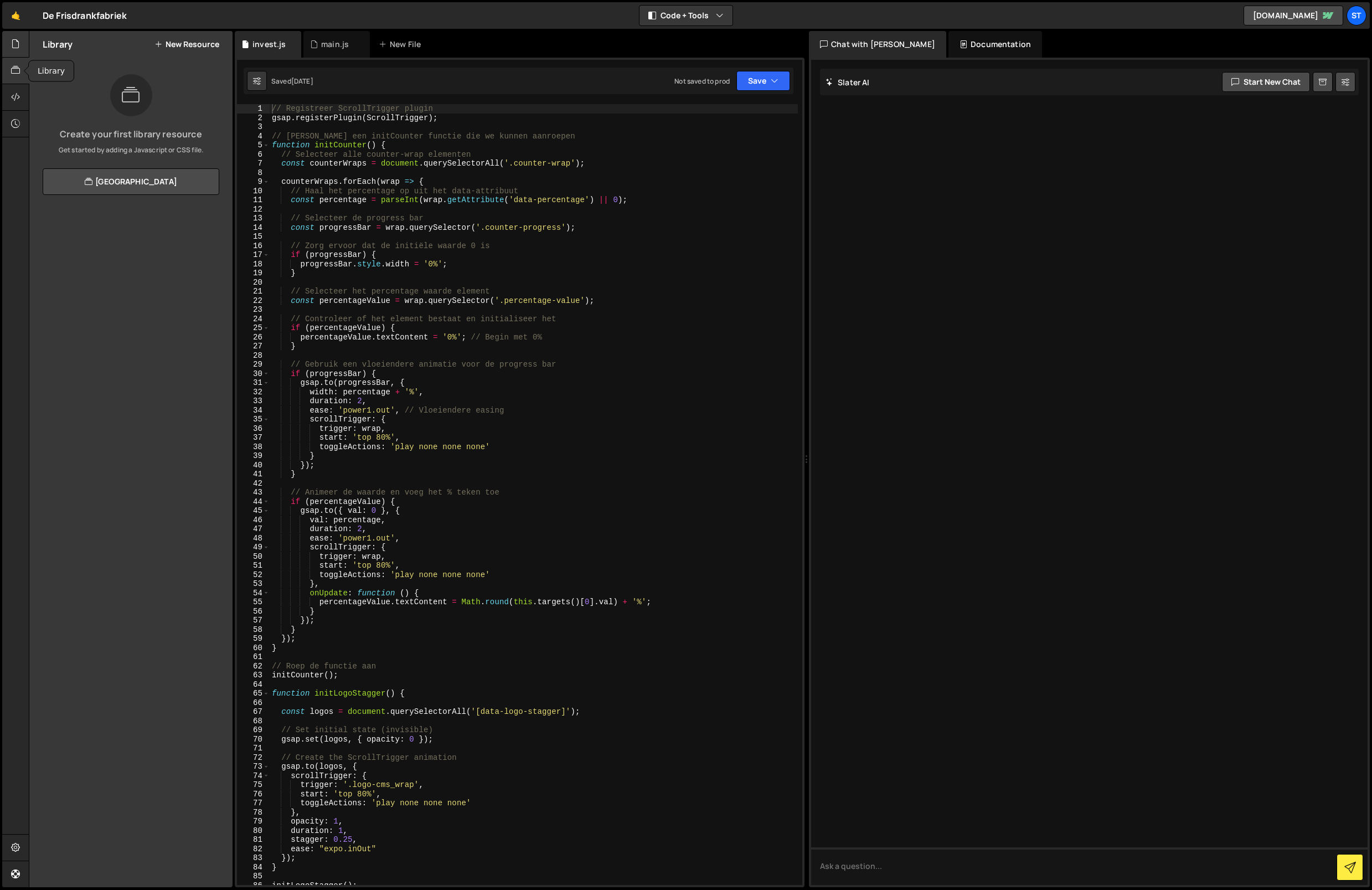
click at [21, 52] on div at bounding box center [16, 44] width 27 height 27
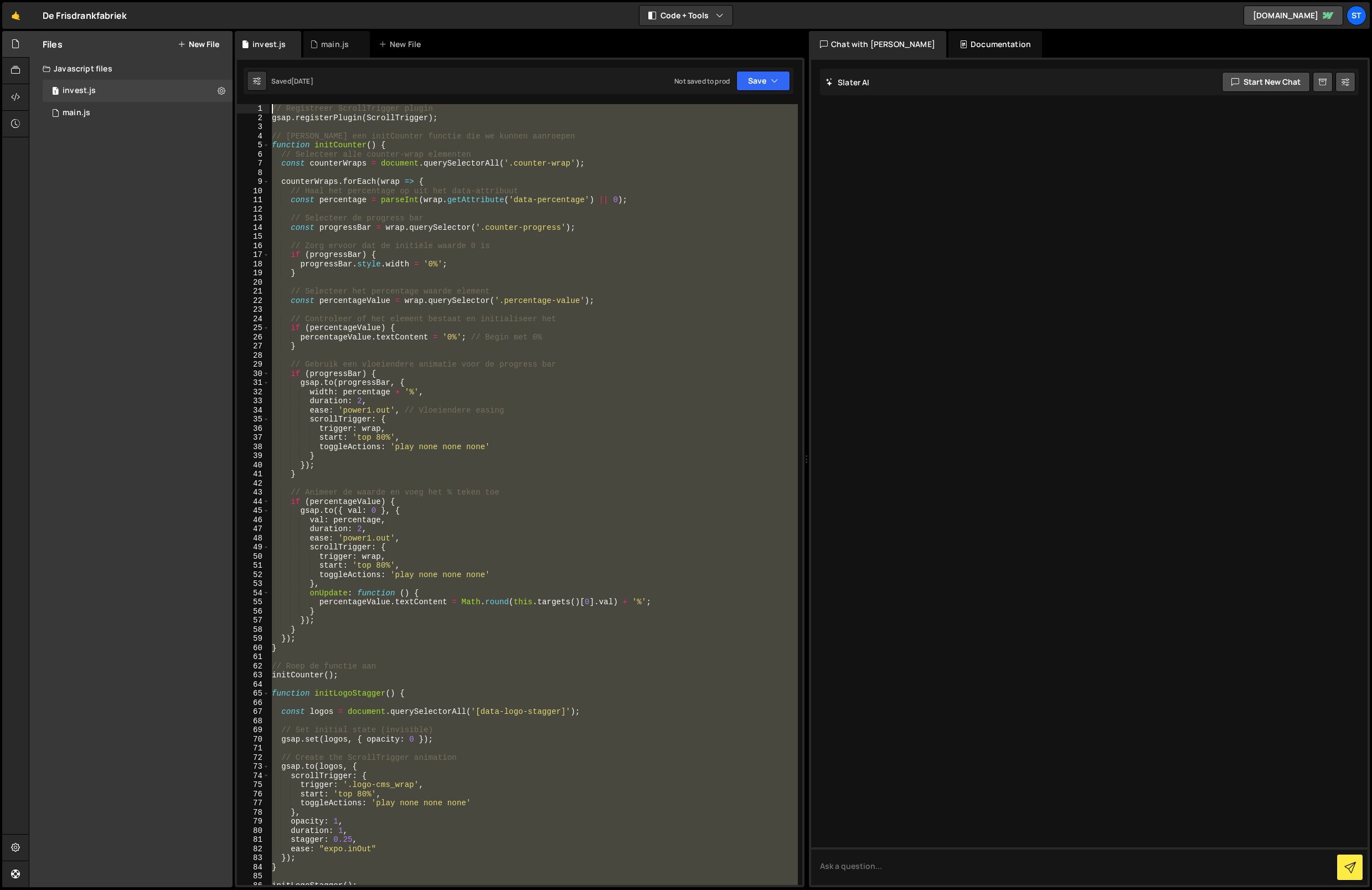
drag, startPoint x: 436, startPoint y: 514, endPoint x: 270, endPoint y: 30, distance: 511.7
click at [270, 30] on div "Hold on a sec... Are you certain you wish to leave this page? Any changes you'v…" at bounding box center [686, 445] width 1372 height 890
type textarea "// Registreer ScrollTrigger plugin gsap.registerPlugin(ScrollTrigger);"
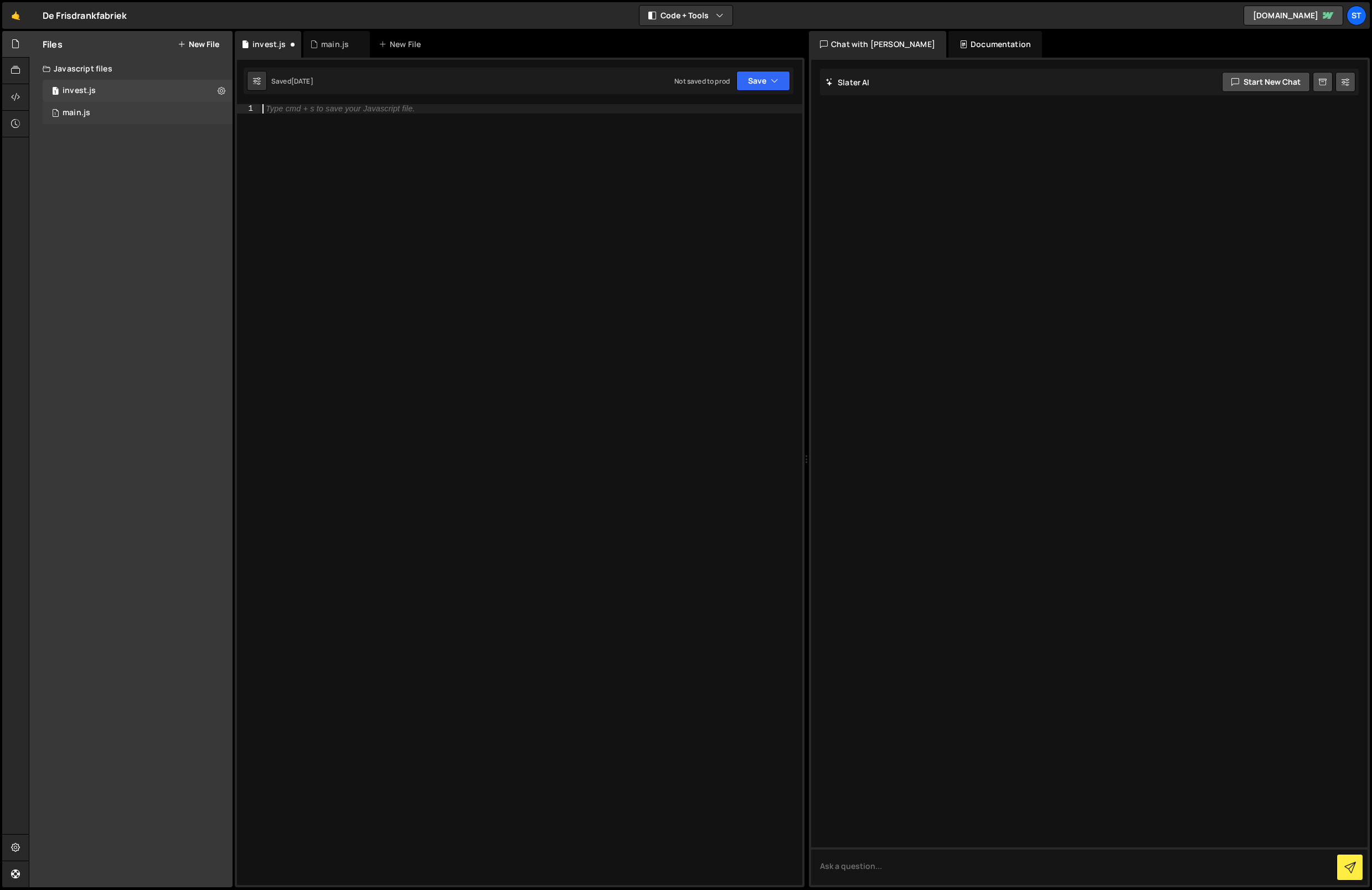
click at [95, 117] on div "1 main.js 0" at bounding box center [138, 113] width 190 height 22
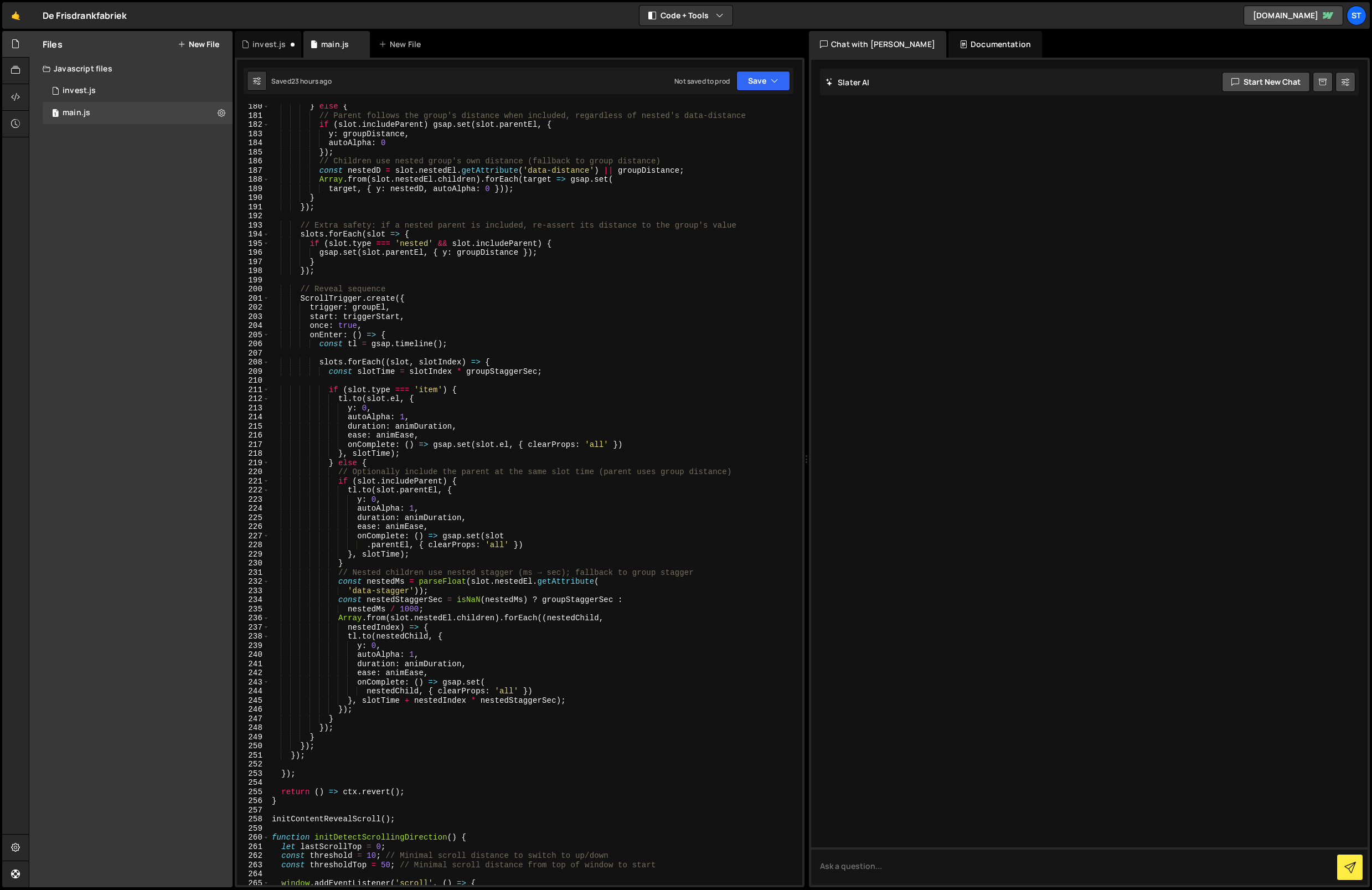
scroll to position [2246, 0]
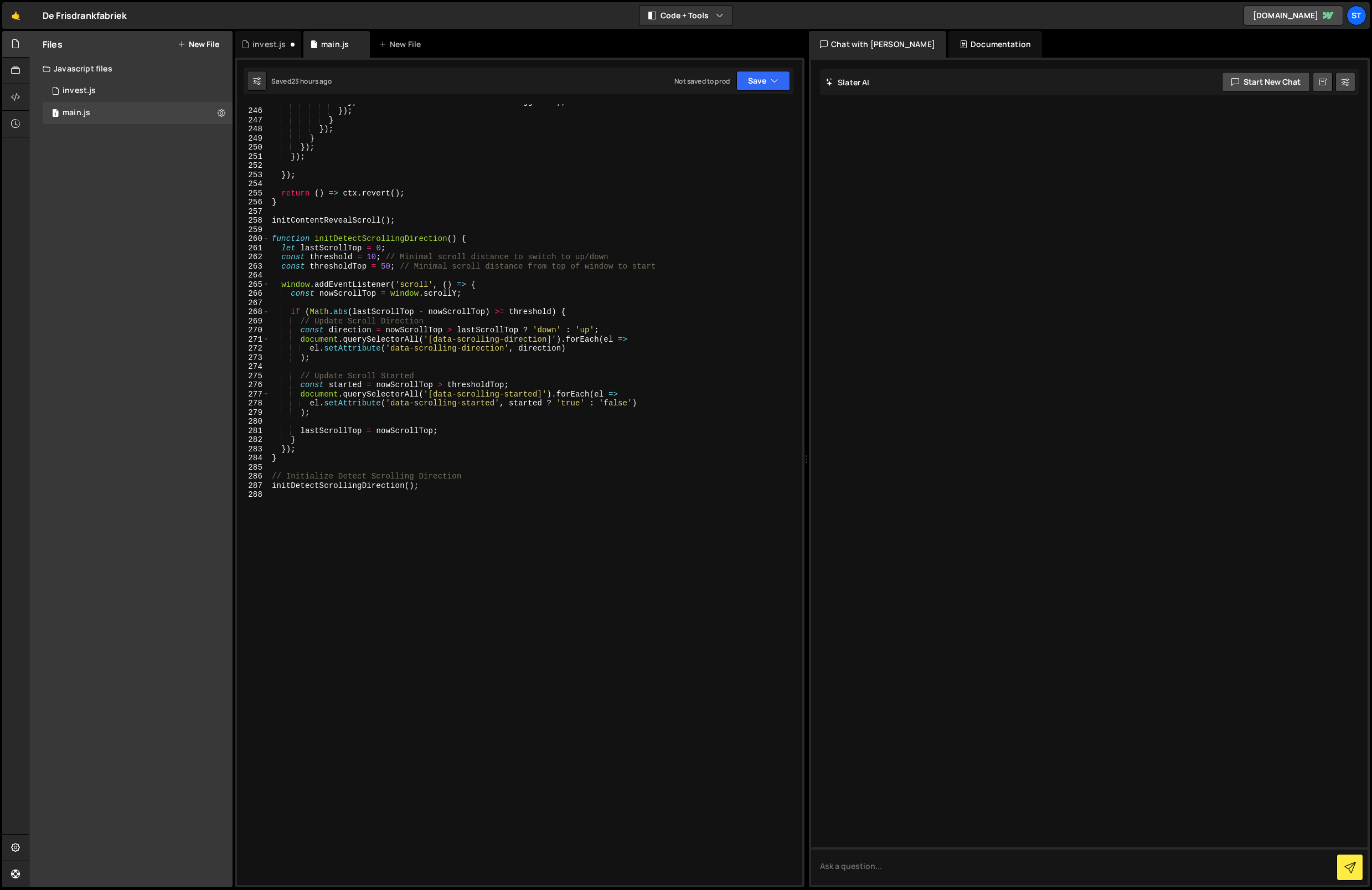
click at [466, 557] on div "} , slotTime + nestedIndex * nestedStaggerSec ) ; }) ; } }) ; } }) ; }) ; }) ; …" at bounding box center [534, 497] width 528 height 799
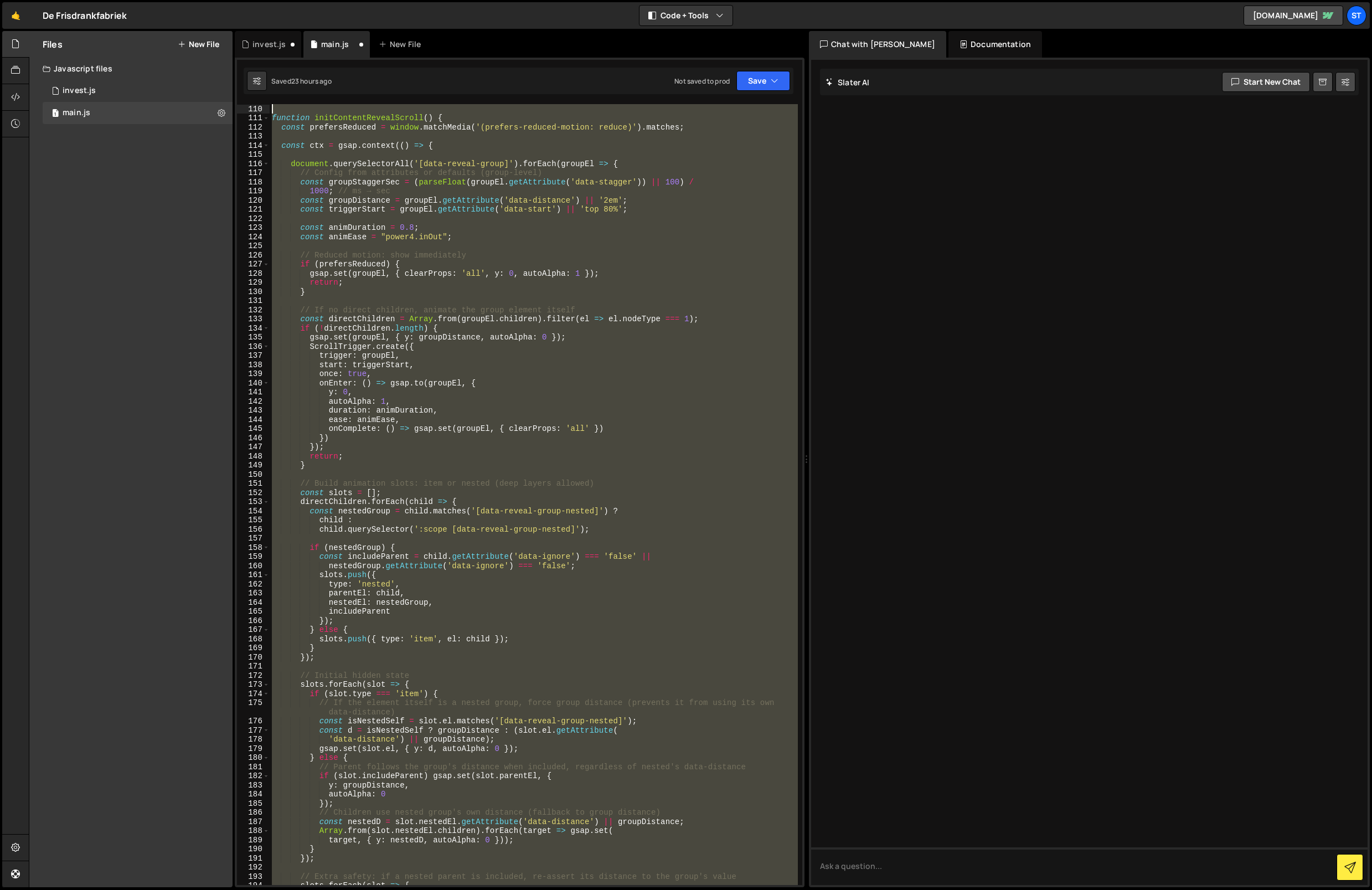
scroll to position [0, 0]
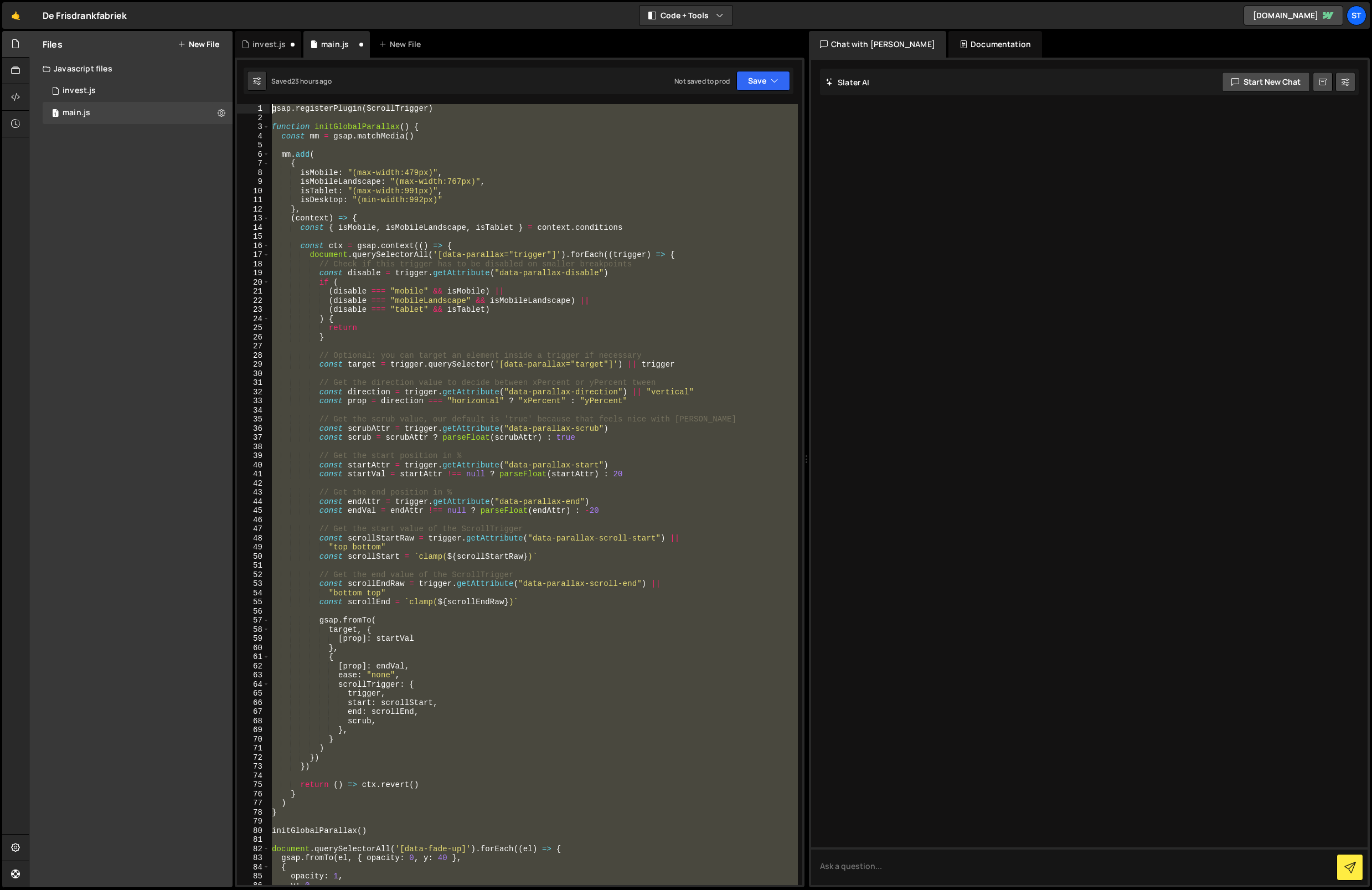
drag, startPoint x: 486, startPoint y: 600, endPoint x: 175, endPoint y: -42, distance: 713.4
click at [175, 0] on html "Projects [GEOGRAPHIC_DATA] Blog St Projects Your Teams Invite team member Accou…" at bounding box center [686, 445] width 1372 height 890
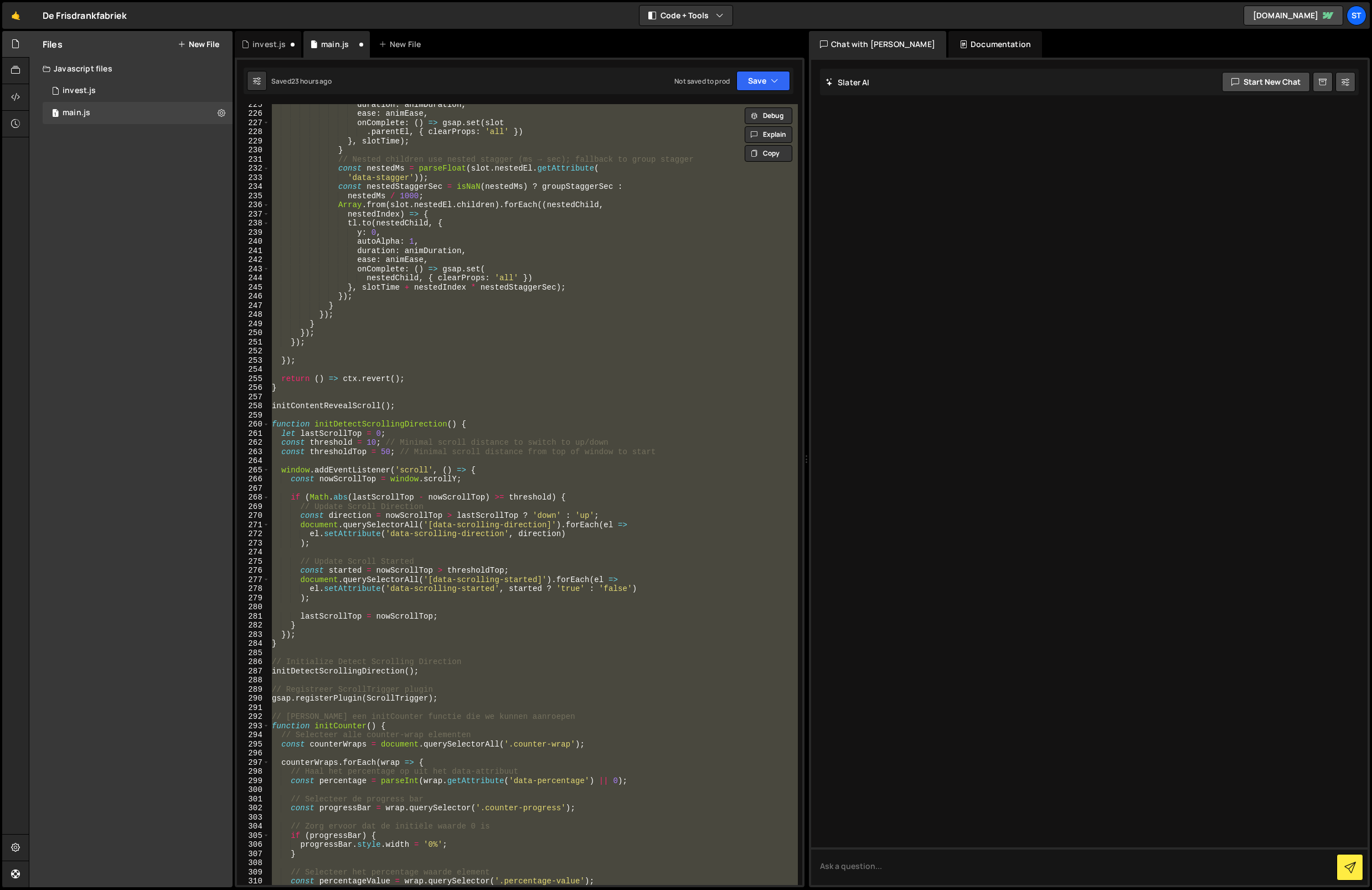
scroll to position [2175, 0]
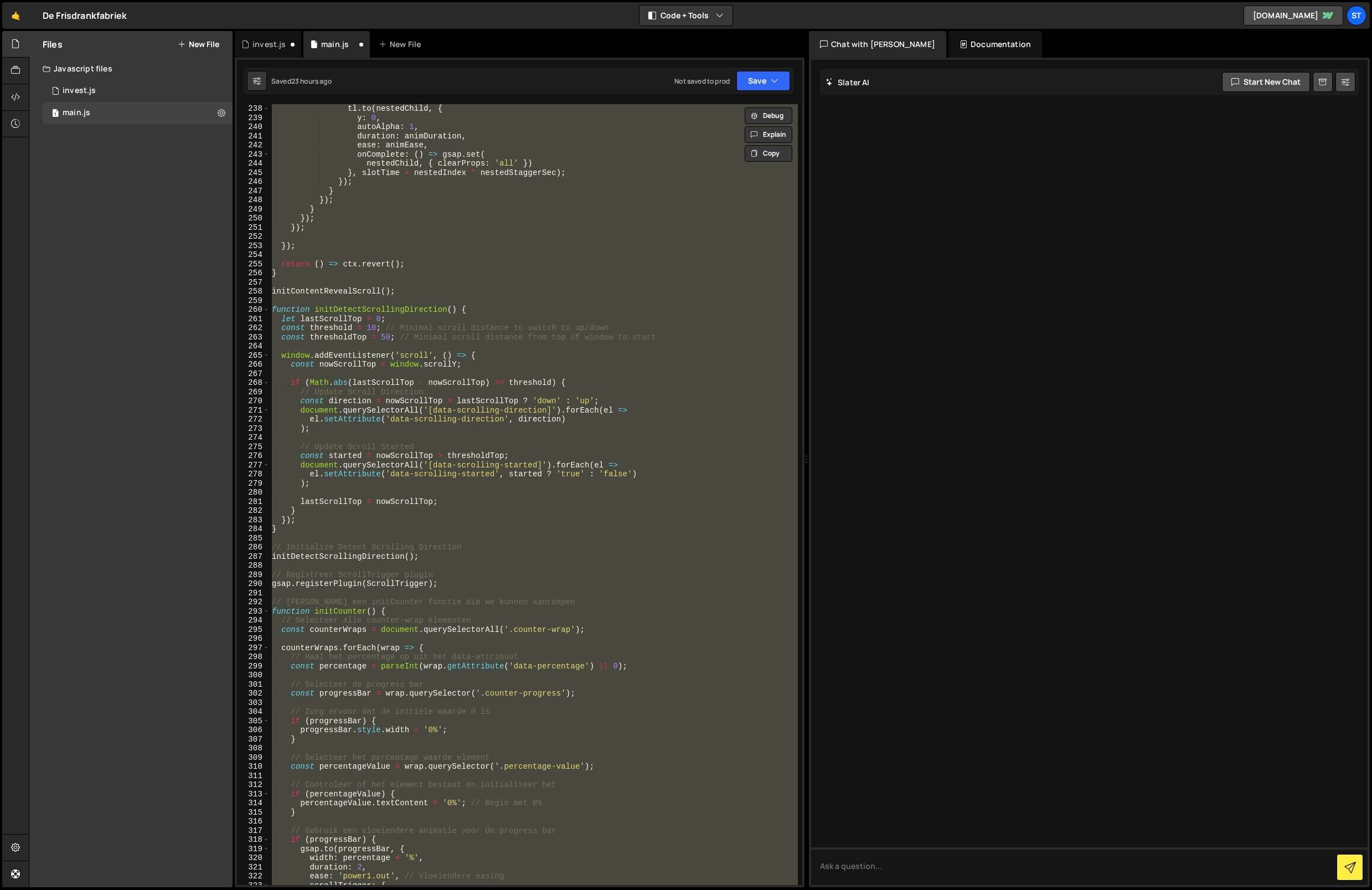
type textarea "gsap.registerPlugin(ScrollTrigger)"
click at [402, 568] on div "tl . to ( nestedChild , { y : 0 , autoAlpha : 1 , duration : animDuration , eas…" at bounding box center [534, 494] width 528 height 781
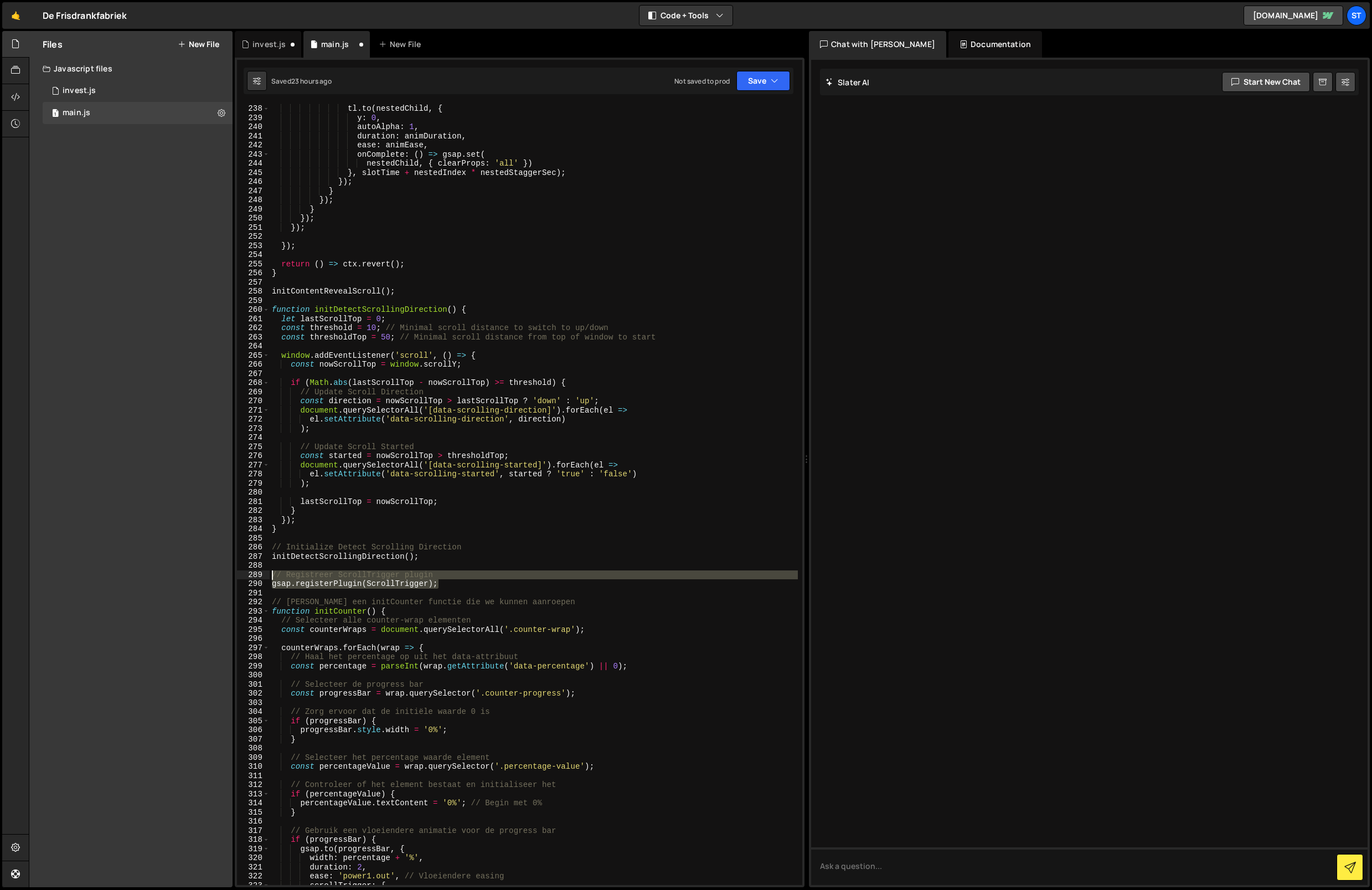
drag, startPoint x: 452, startPoint y: 587, endPoint x: 260, endPoint y: 575, distance: 192.4
click at [260, 575] on div "238 239 240 241 242 243 244 245 246 247 248 249 250 251 252 253 254 255 256 257…" at bounding box center [519, 494] width 565 height 781
type textarea "// Registreer ScrollTrigger plugin gsap.registerPlugin(ScrollTrigger);"
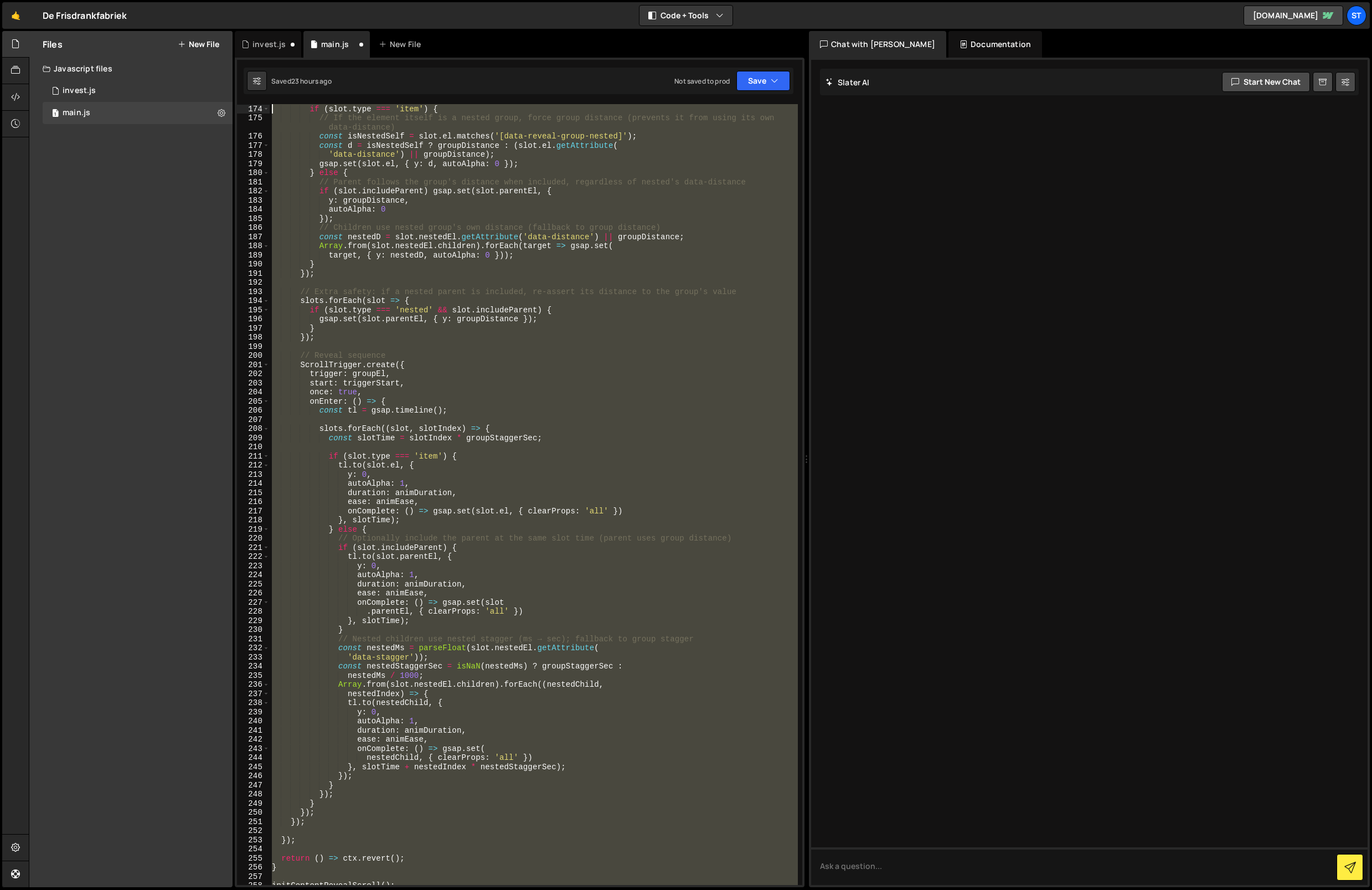
scroll to position [0, 0]
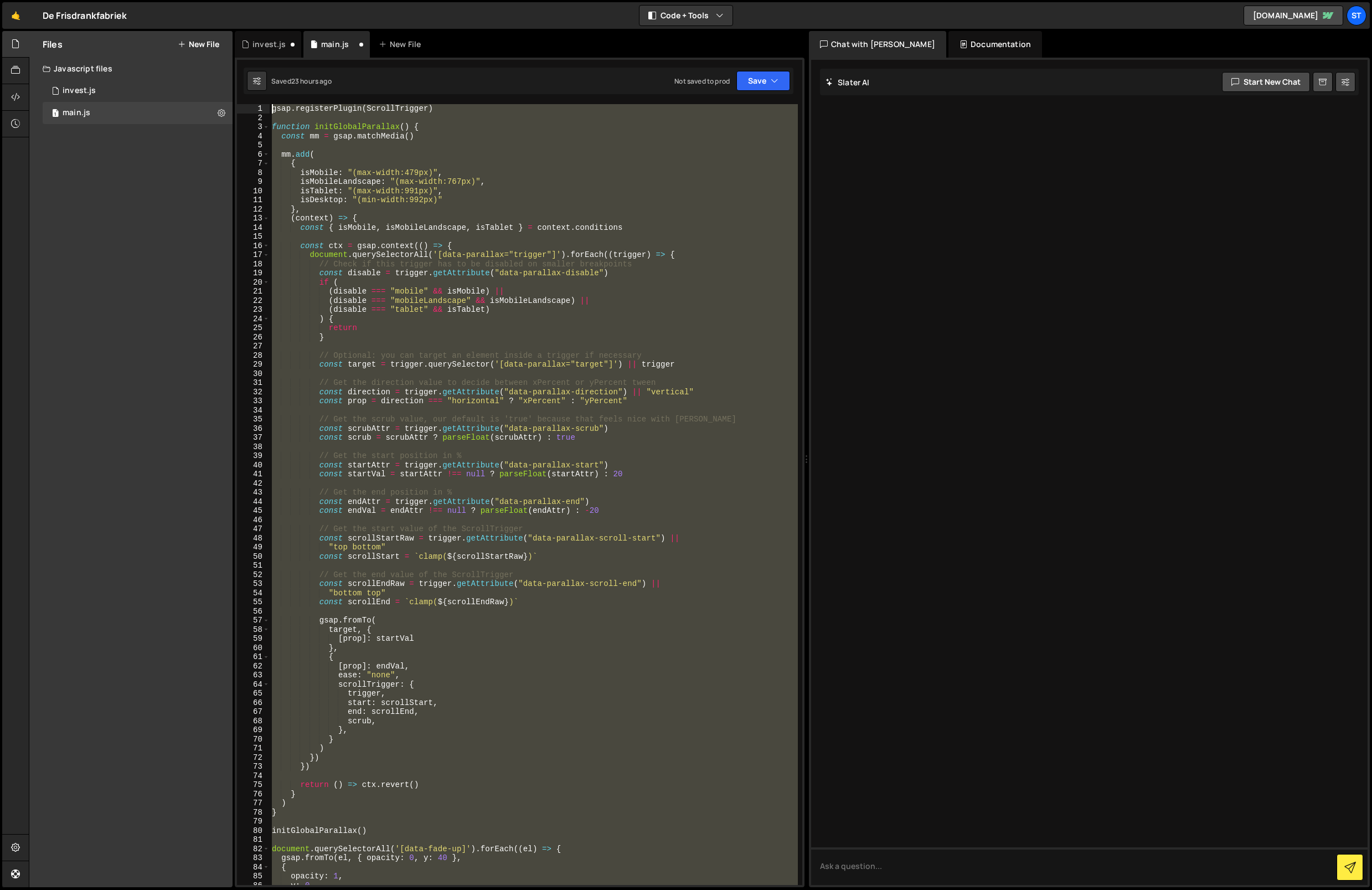
drag, startPoint x: 426, startPoint y: 550, endPoint x: 187, endPoint y: -42, distance: 638.4
click at [187, 0] on html "Projects [GEOGRAPHIC_DATA] Blog St Projects Your Teams Invite team member Accou…" at bounding box center [686, 445] width 1372 height 890
type textarea "gsap.registerPlugin(ScrollTrigger)"
